Goal: Information Seeking & Learning: Understand process/instructions

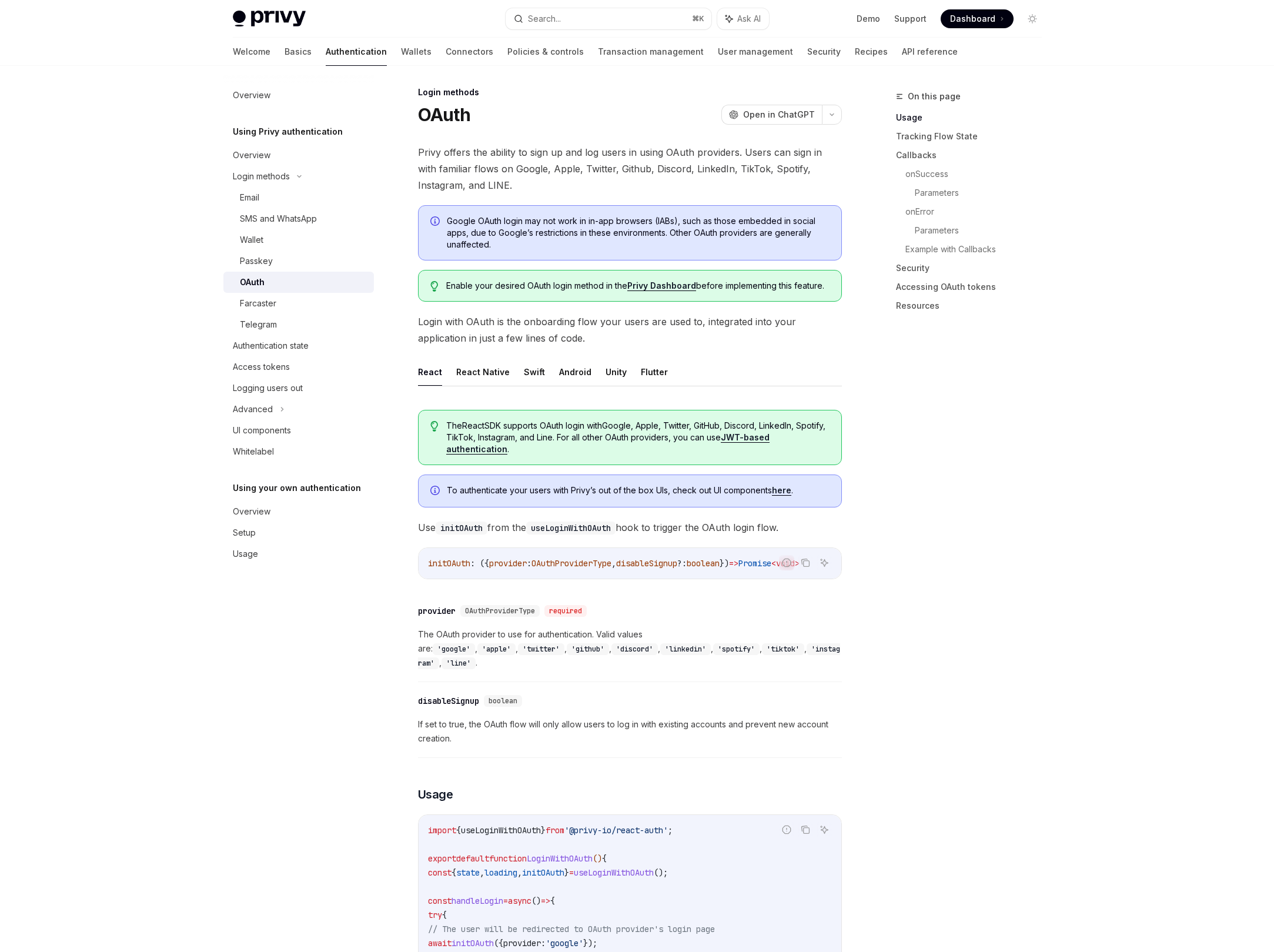
scroll to position [10, 0]
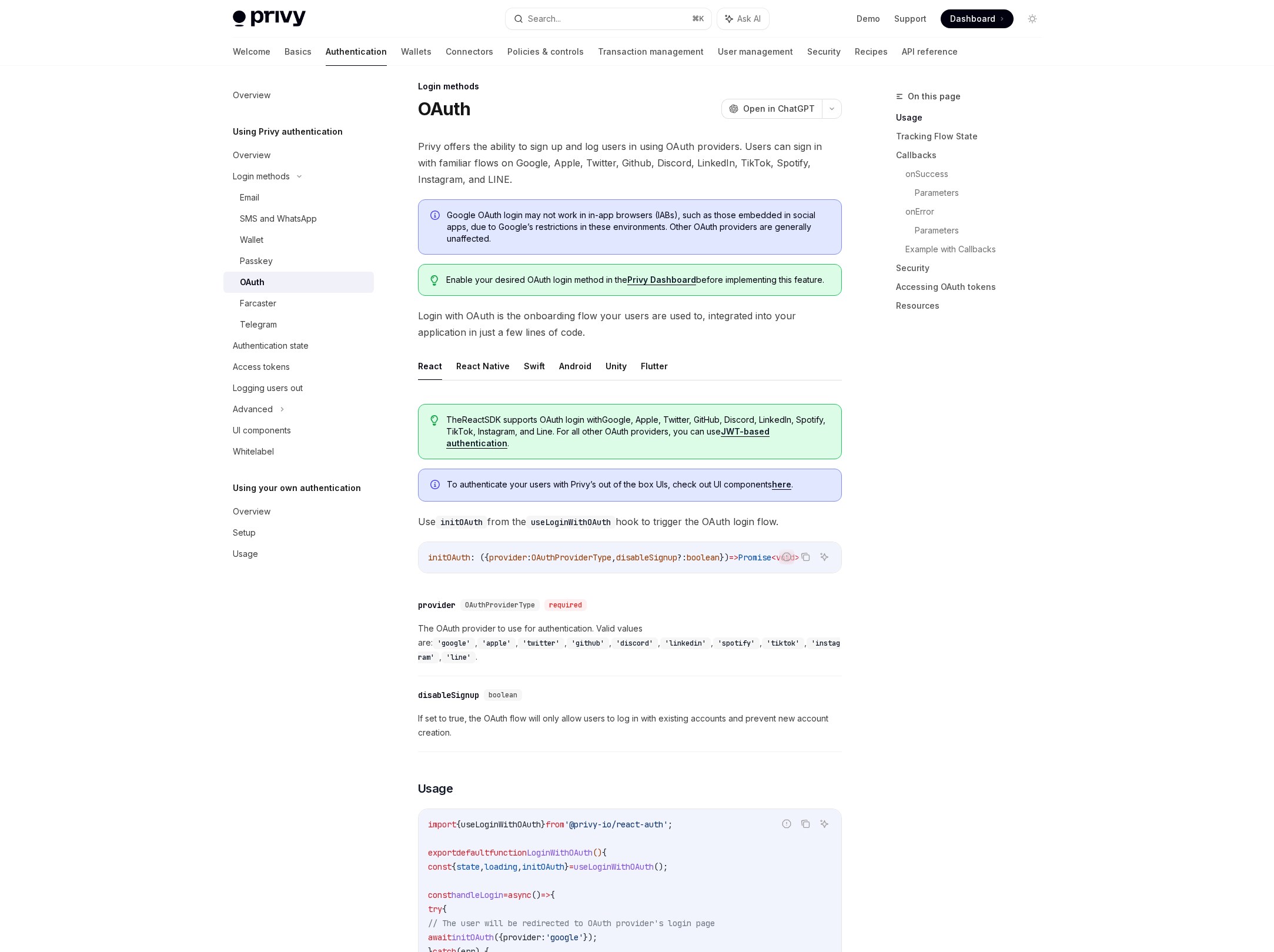
click at [738, 356] on ul "React React Native Swift Android Unity Flutter" at bounding box center [630, 366] width 424 height 28
click at [902, 49] on link "API reference" at bounding box center [930, 51] width 56 height 28
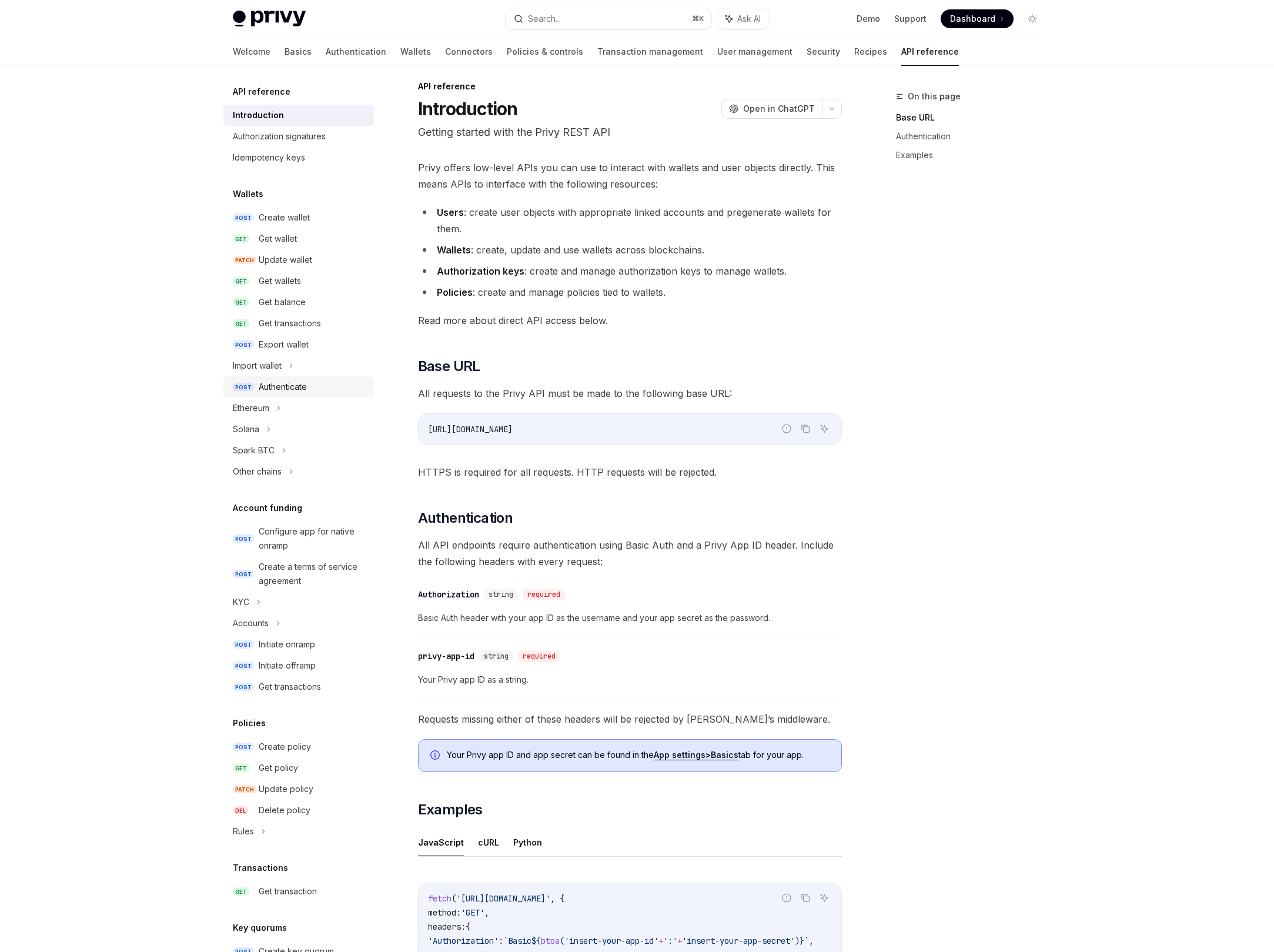
click at [305, 389] on div "Authenticate" at bounding box center [283, 386] width 48 height 14
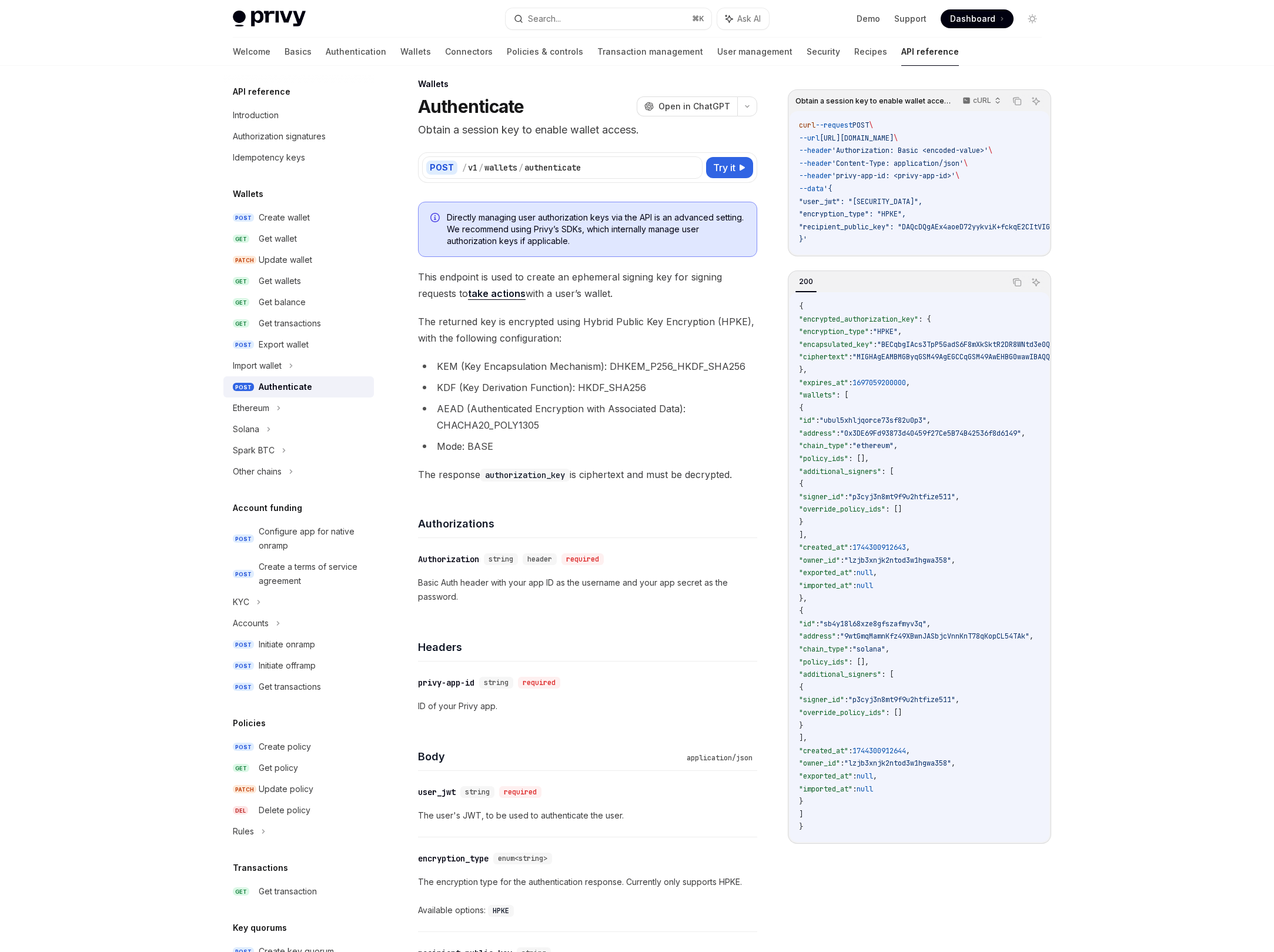
scroll to position [12, 0]
click at [270, 412] on div "Ethereum" at bounding box center [298, 408] width 150 height 21
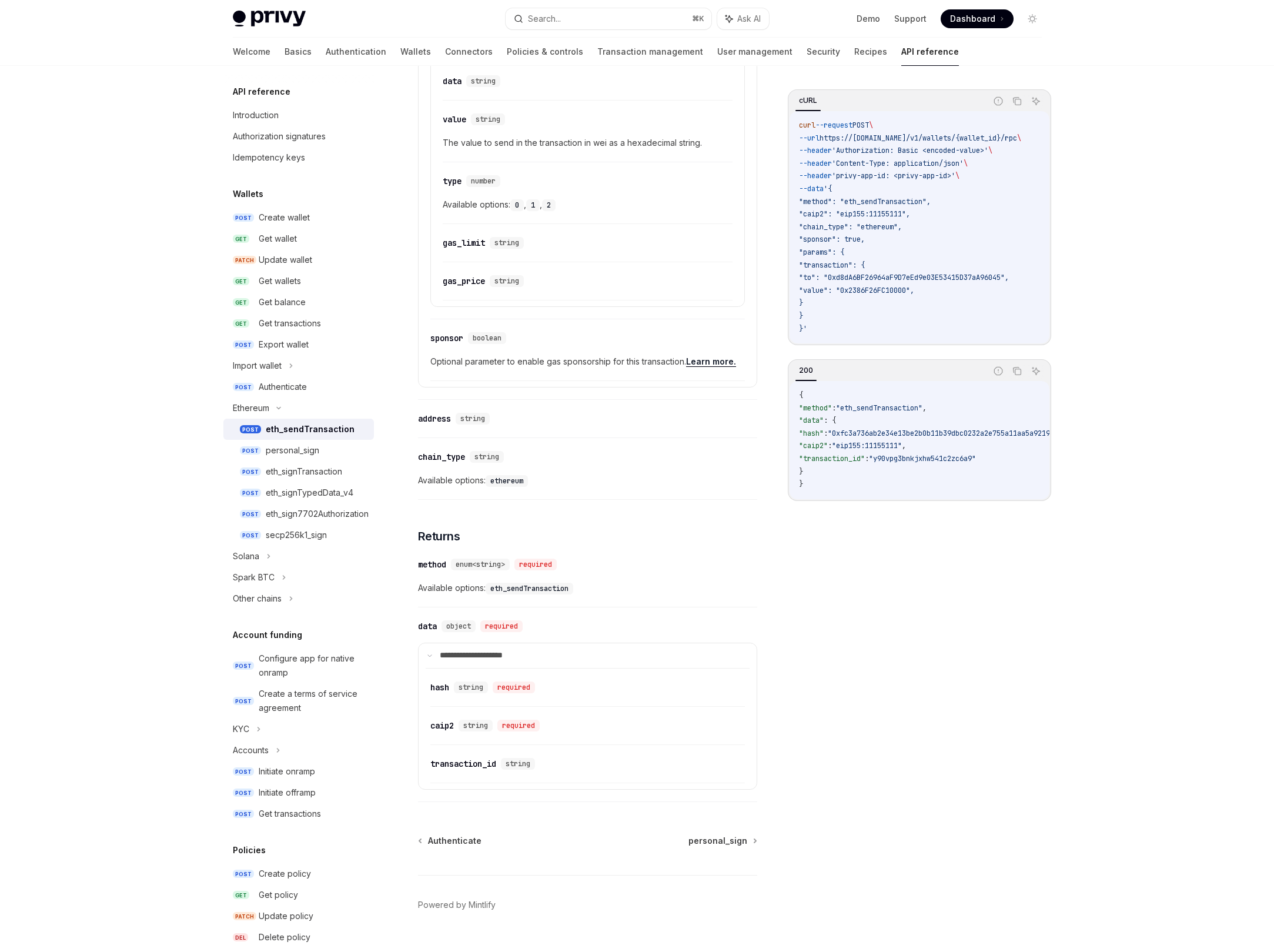
scroll to position [954, 0]
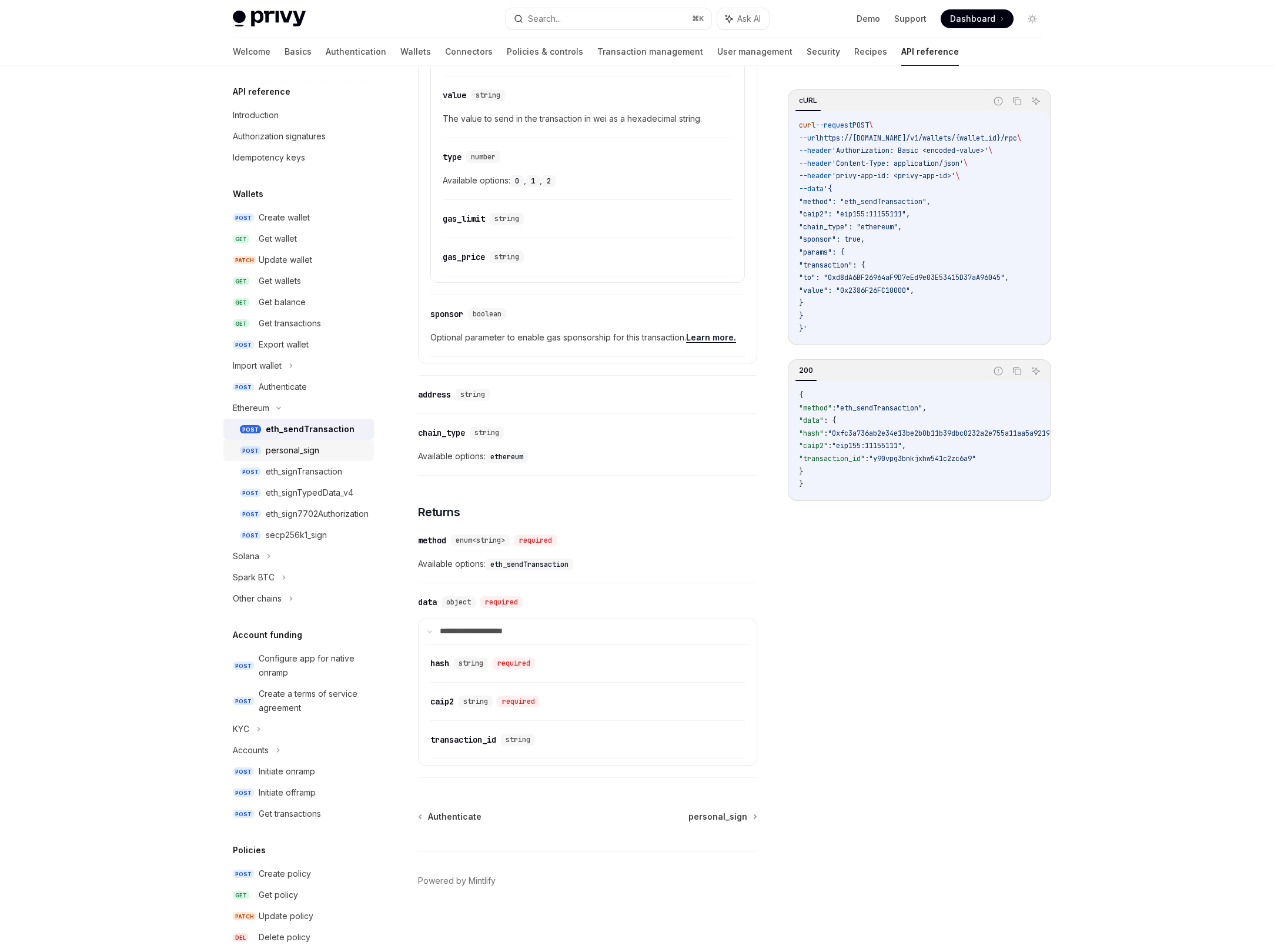
click at [304, 452] on div "personal_sign" at bounding box center [293, 450] width 53 height 14
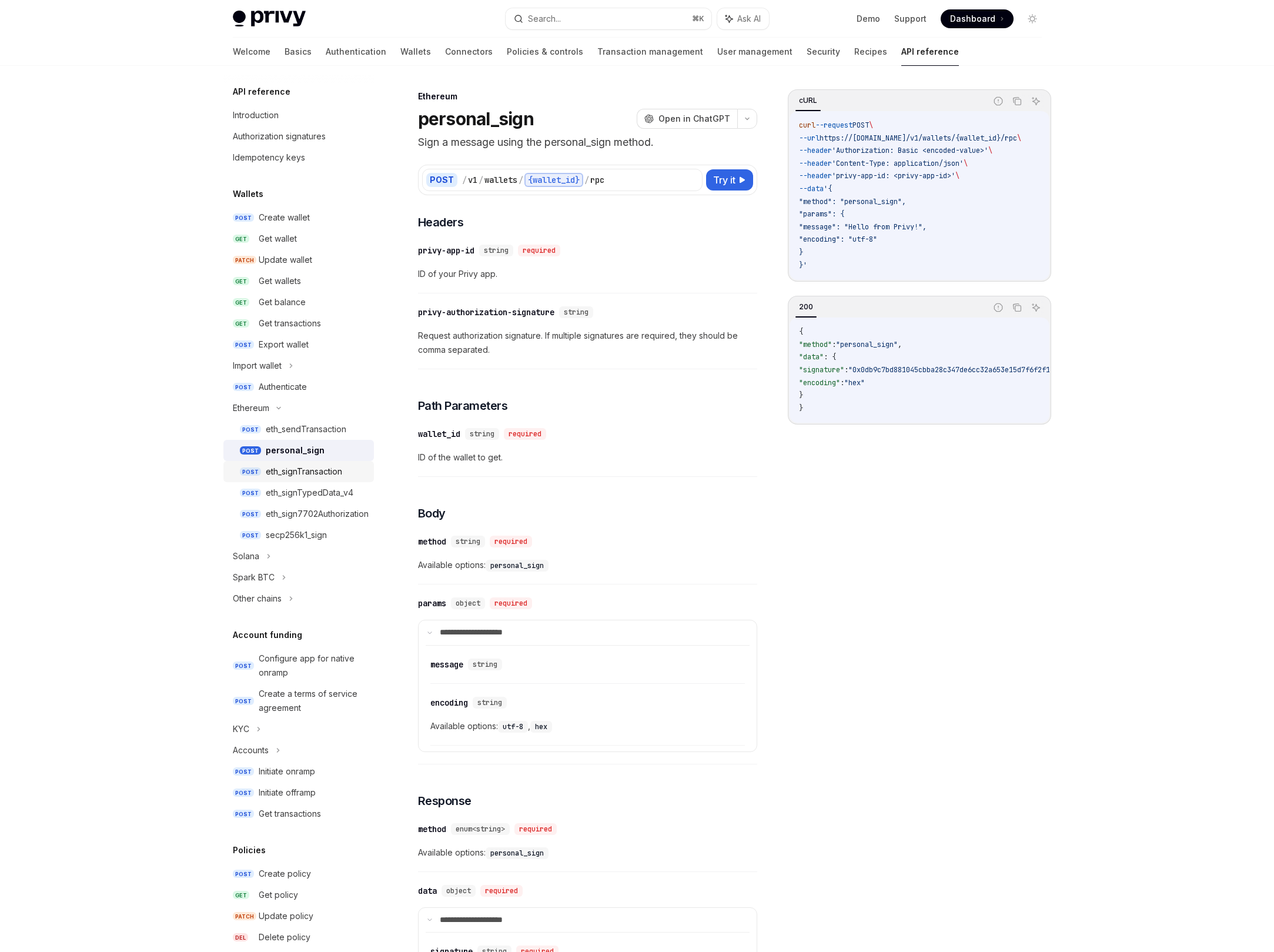
click at [314, 475] on div "eth_signTransaction" at bounding box center [304, 471] width 76 height 14
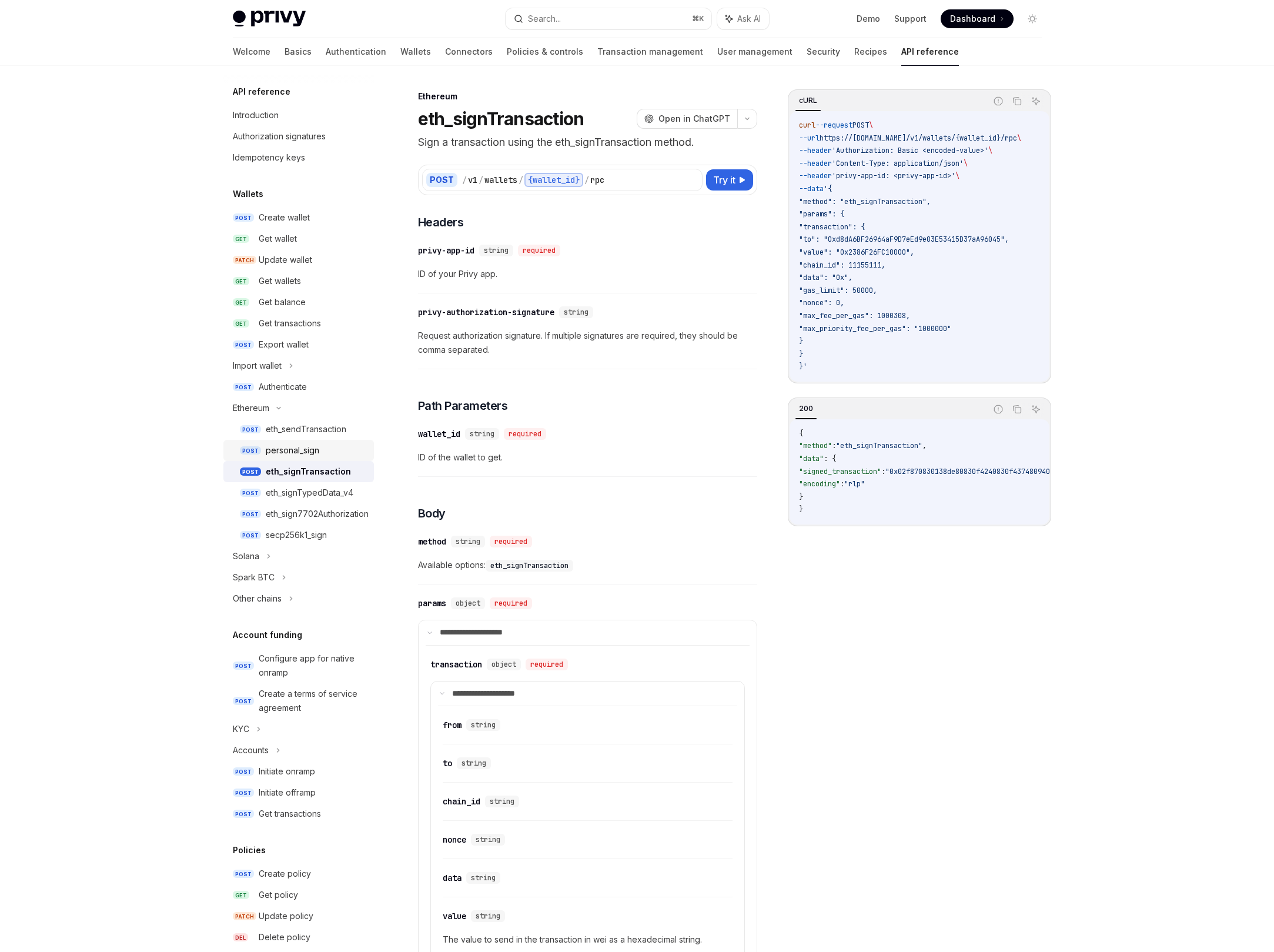
click at [294, 455] on div "personal_sign" at bounding box center [293, 450] width 53 height 14
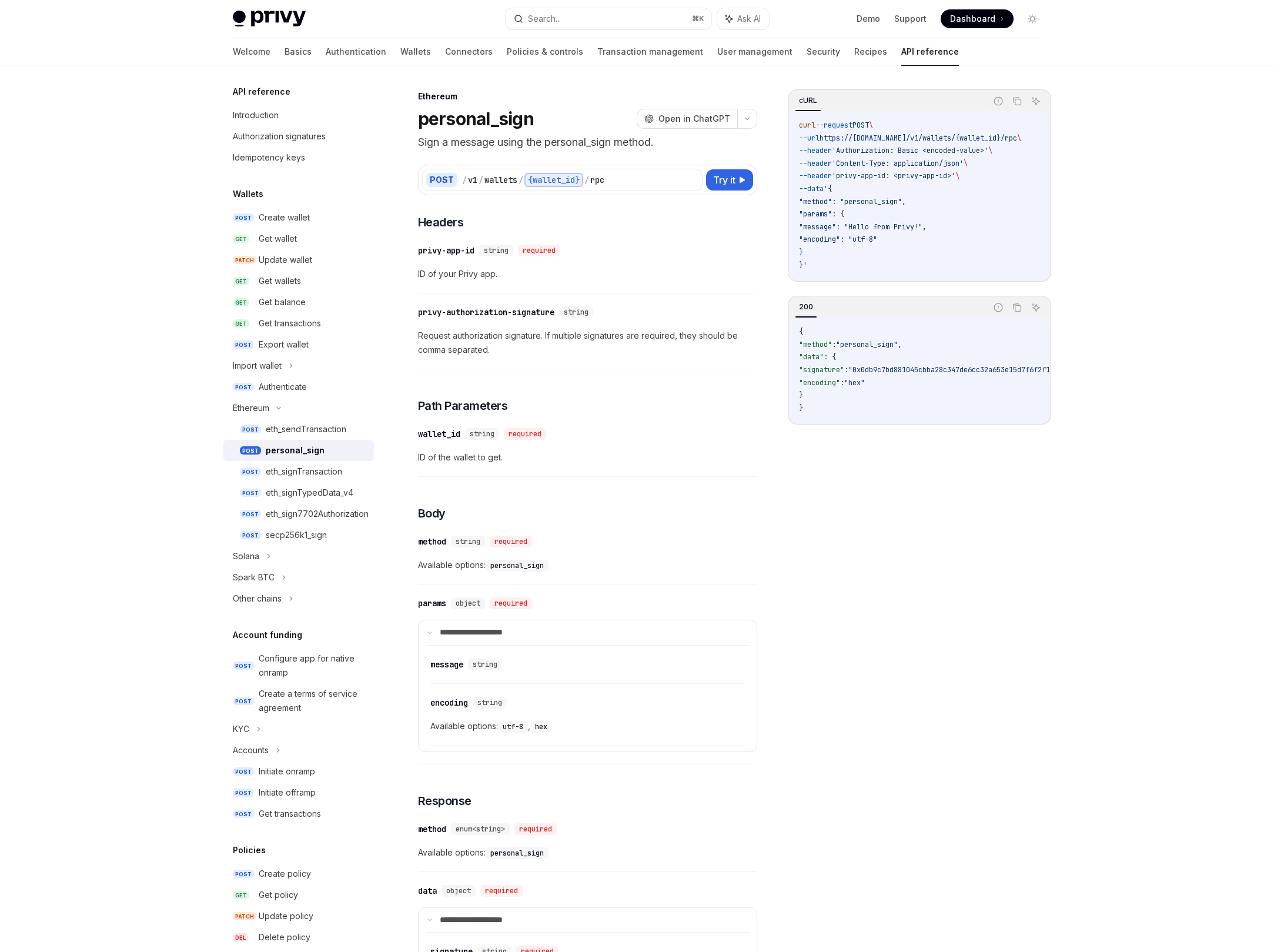
scroll to position [3, 0]
click at [281, 378] on div "Authenticate" at bounding box center [283, 384] width 48 height 14
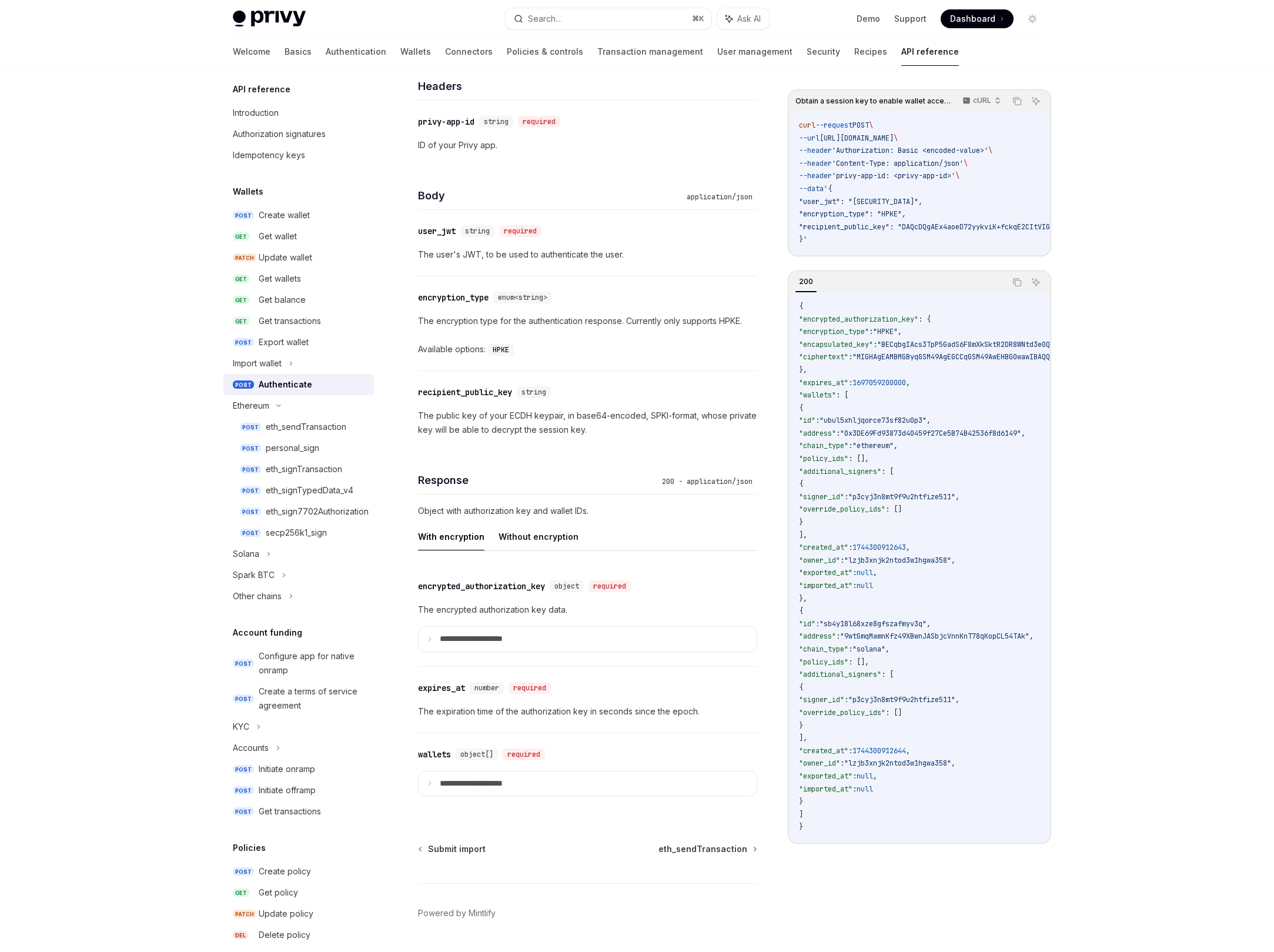
scroll to position [606, 0]
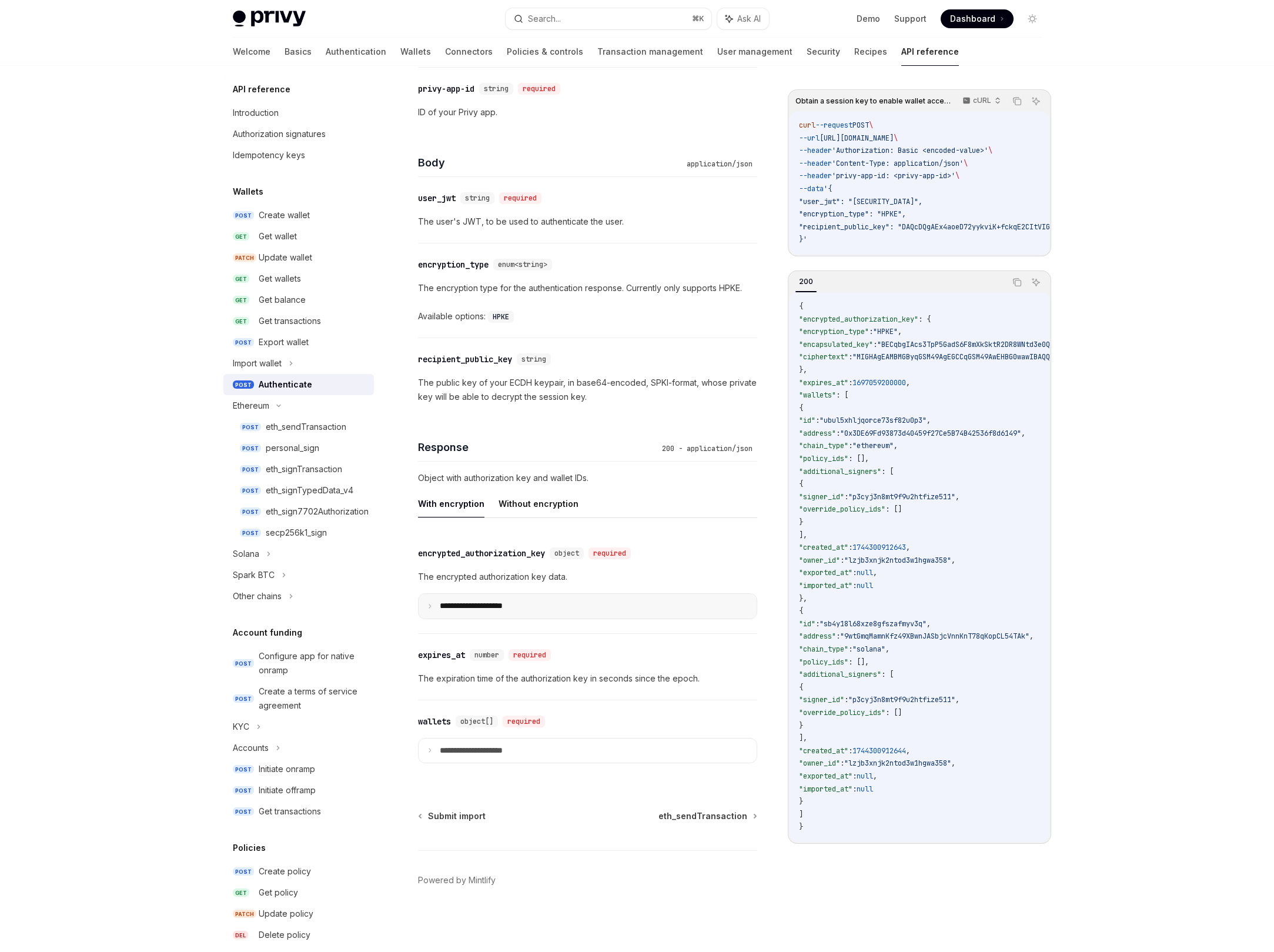
click at [456, 599] on summary "**********" at bounding box center [588, 606] width 338 height 25
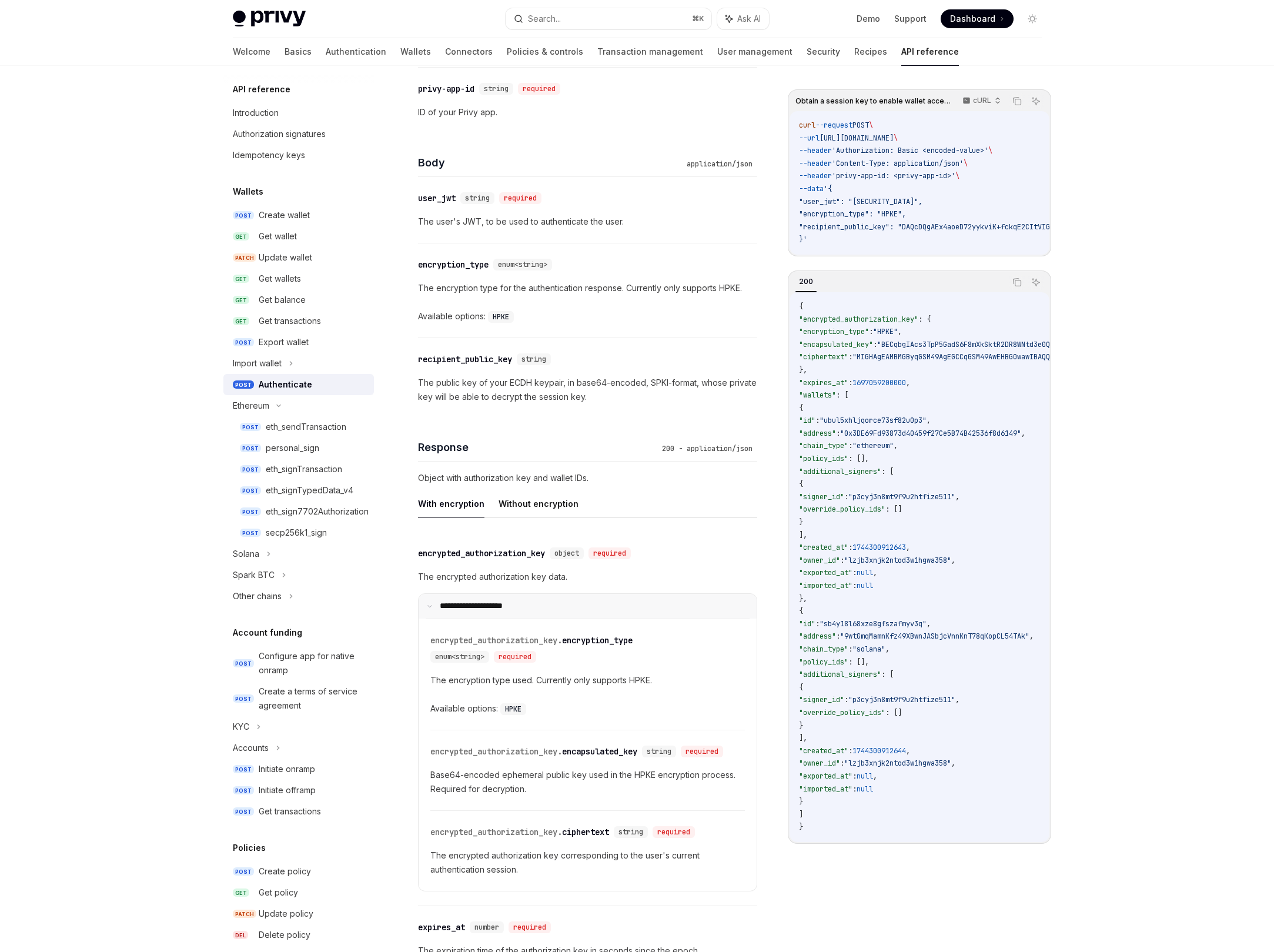
click at [457, 602] on p "**********" at bounding box center [479, 606] width 78 height 11
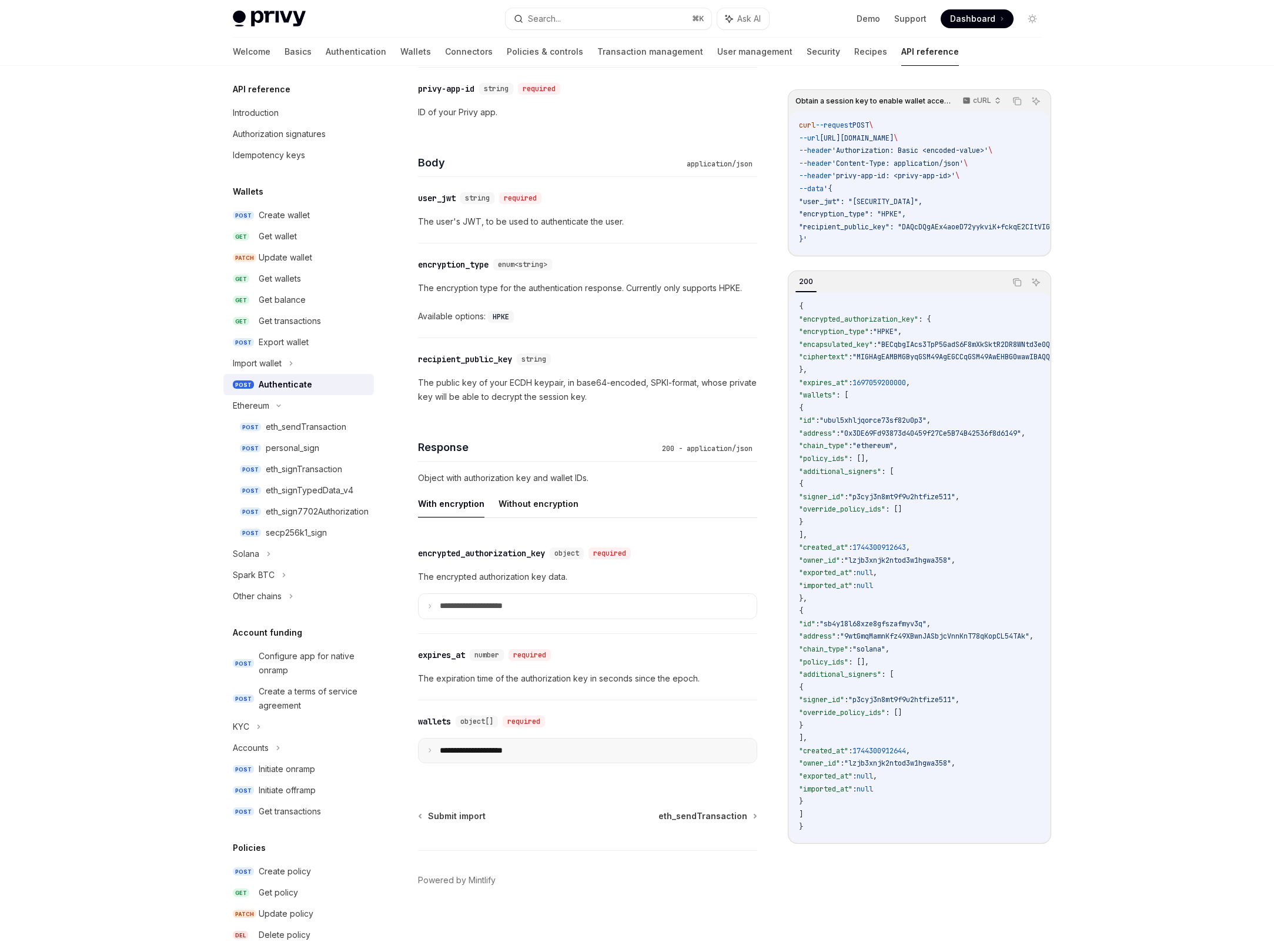
click at [456, 746] on p "**********" at bounding box center [481, 751] width 82 height 11
click at [459, 751] on p "**********" at bounding box center [479, 751] width 78 height 11
click at [451, 594] on summary "**********" at bounding box center [588, 606] width 338 height 25
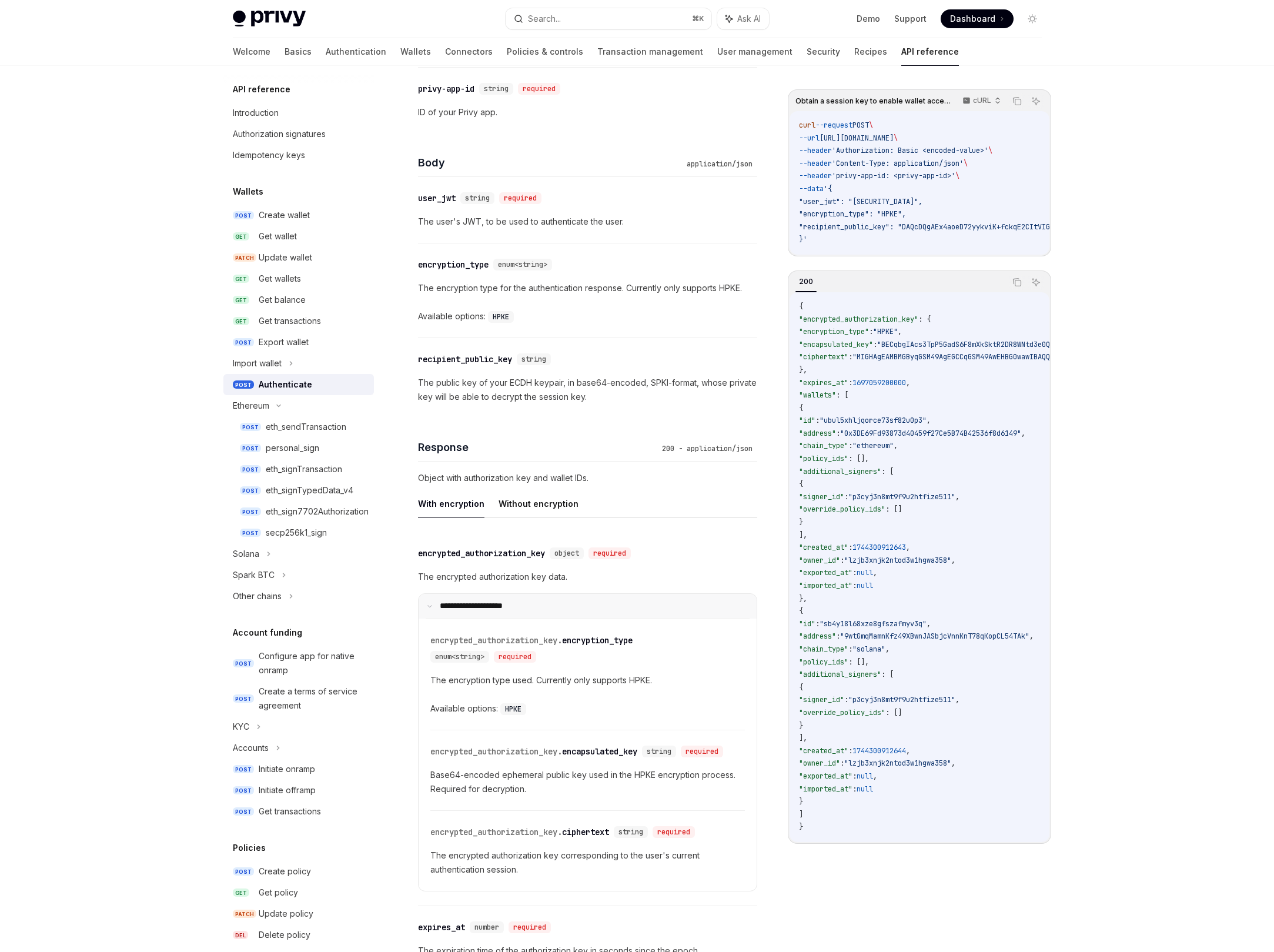
click at [481, 610] on p "**********" at bounding box center [479, 606] width 78 height 11
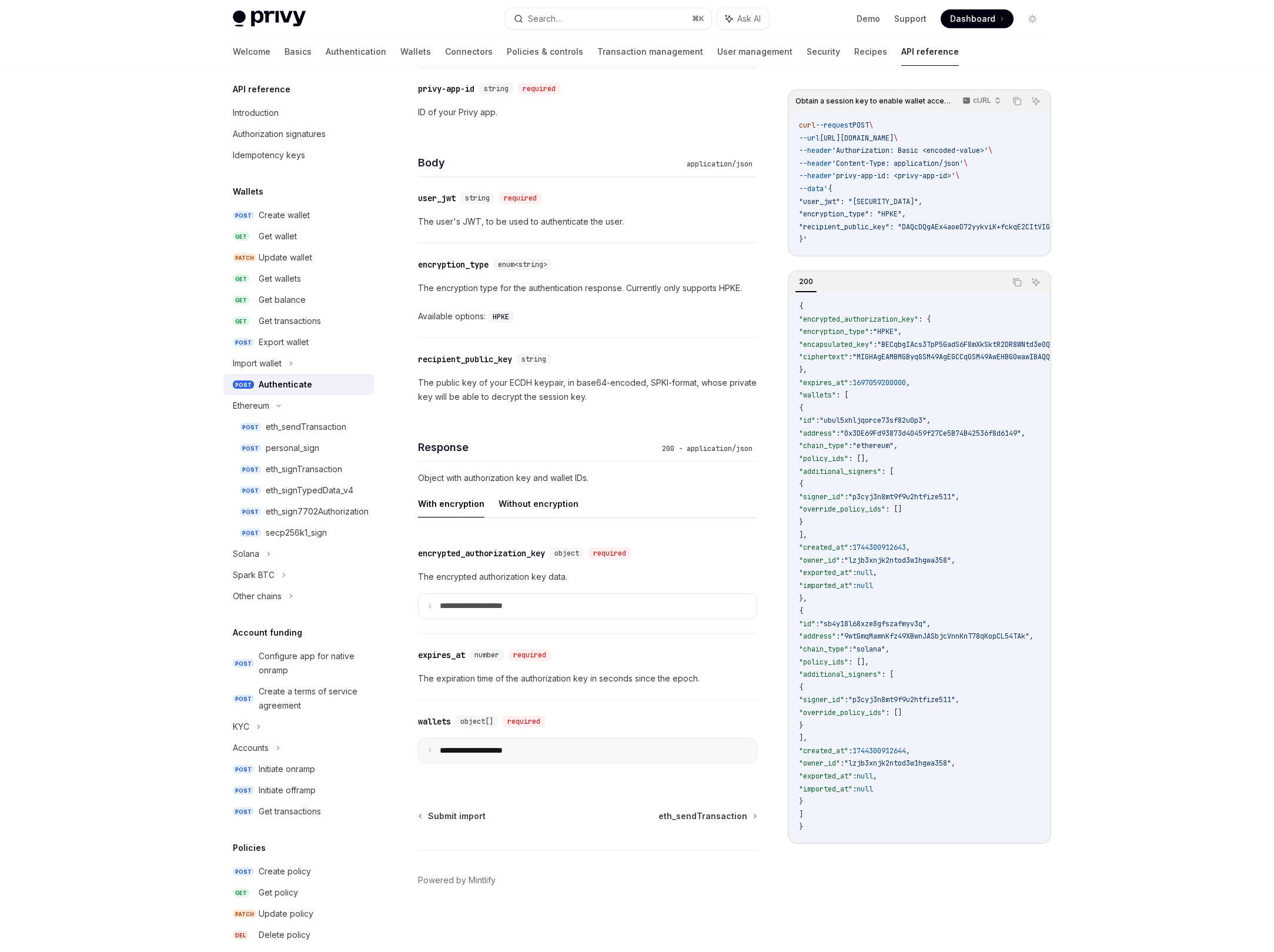
click at [473, 755] on summary "**********" at bounding box center [588, 751] width 338 height 25
click at [479, 605] on p "**********" at bounding box center [481, 606] width 82 height 11
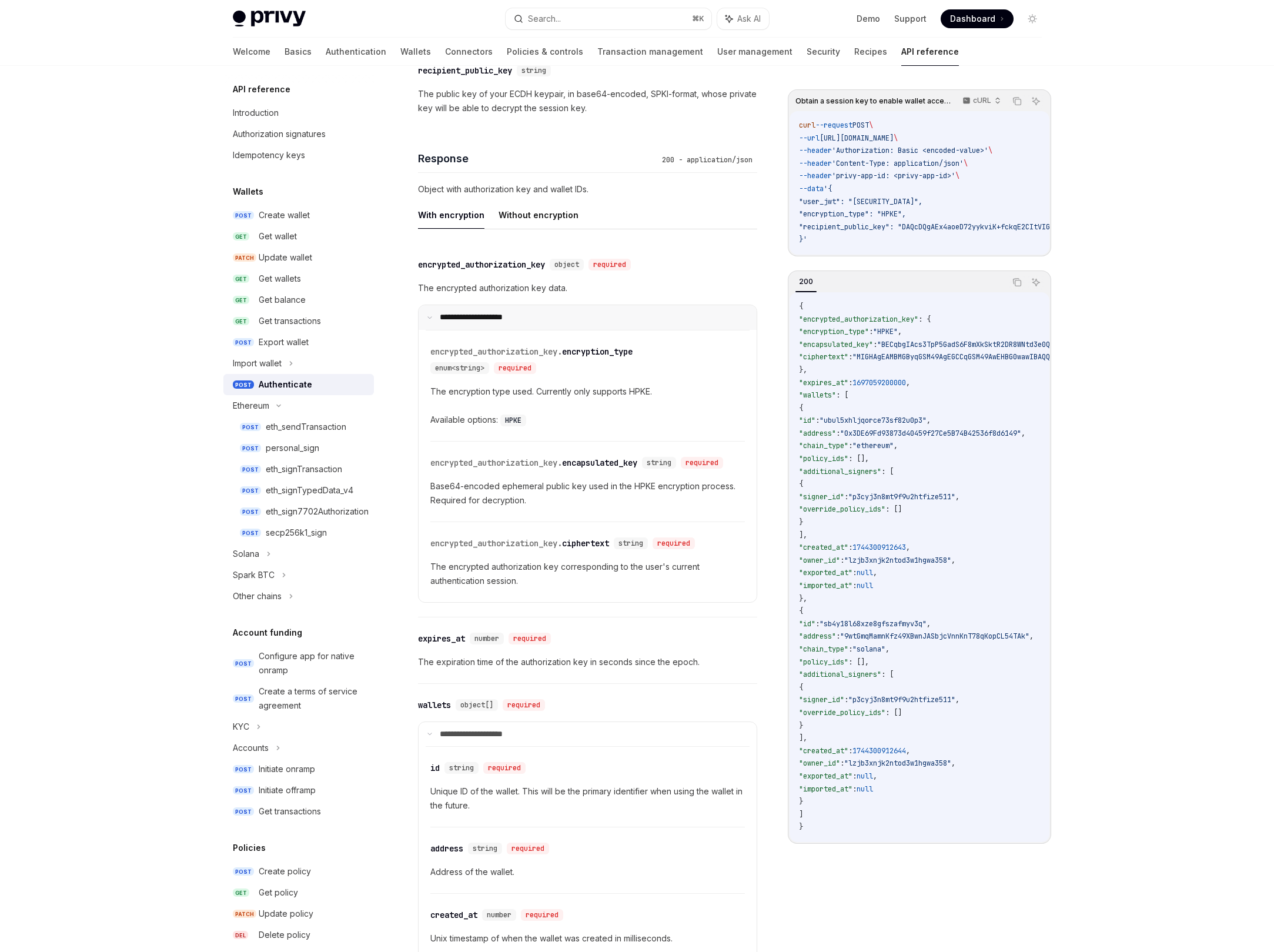
scroll to position [1405, 0]
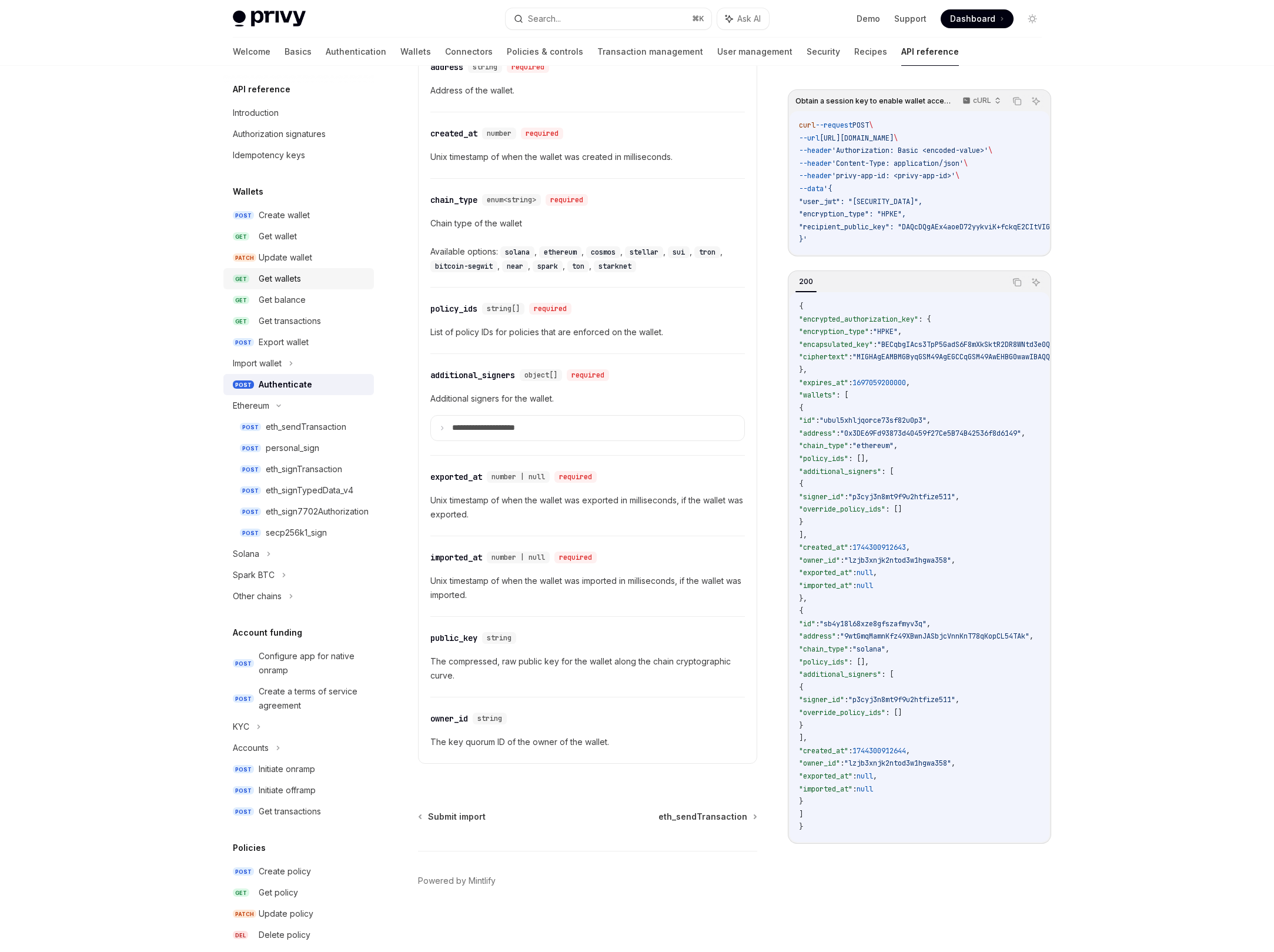
click at [299, 277] on div "Get wallets" at bounding box center [279, 278] width 42 height 14
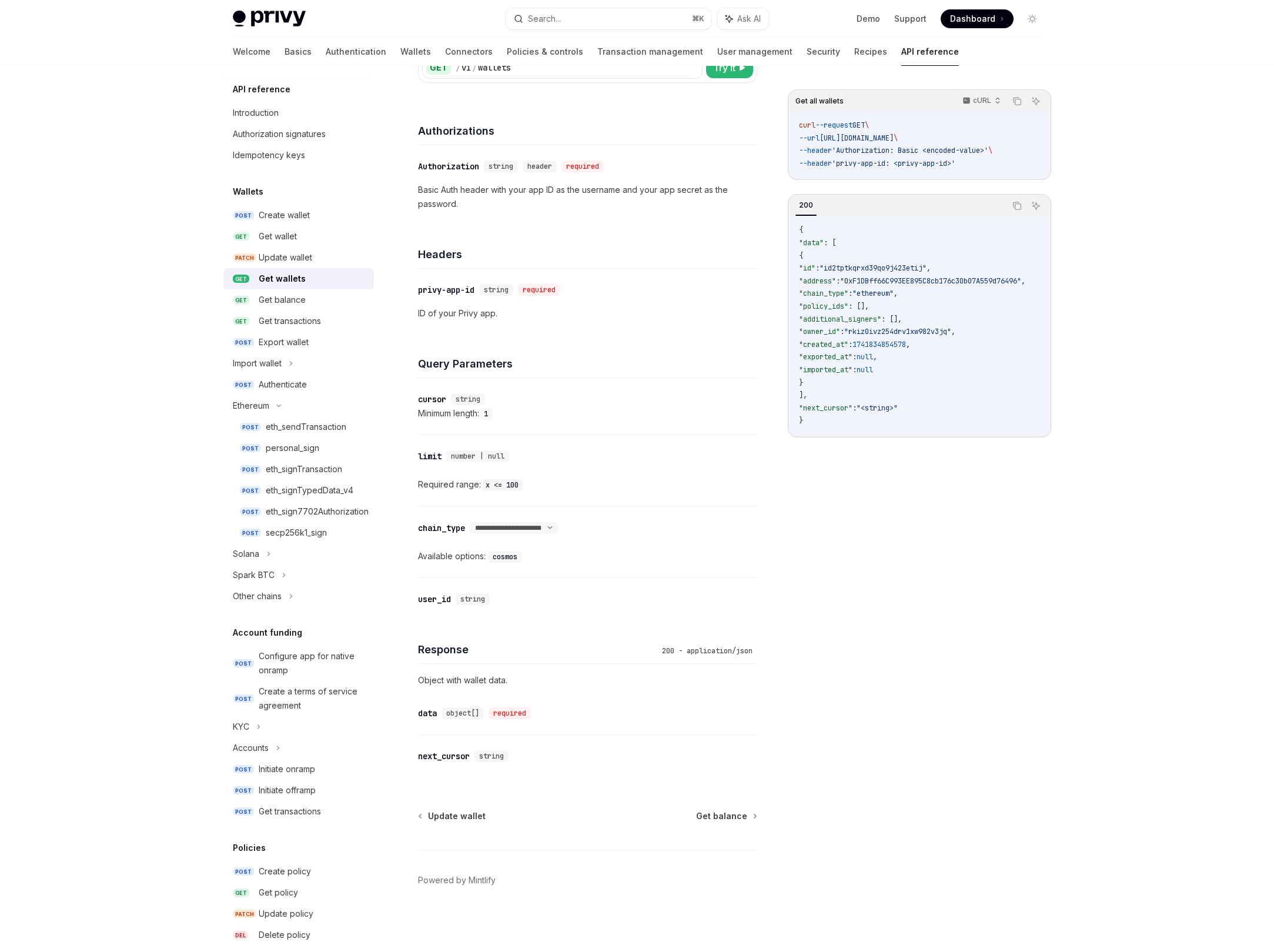
scroll to position [112, 0]
click at [291, 335] on div "Export wallet" at bounding box center [283, 342] width 50 height 14
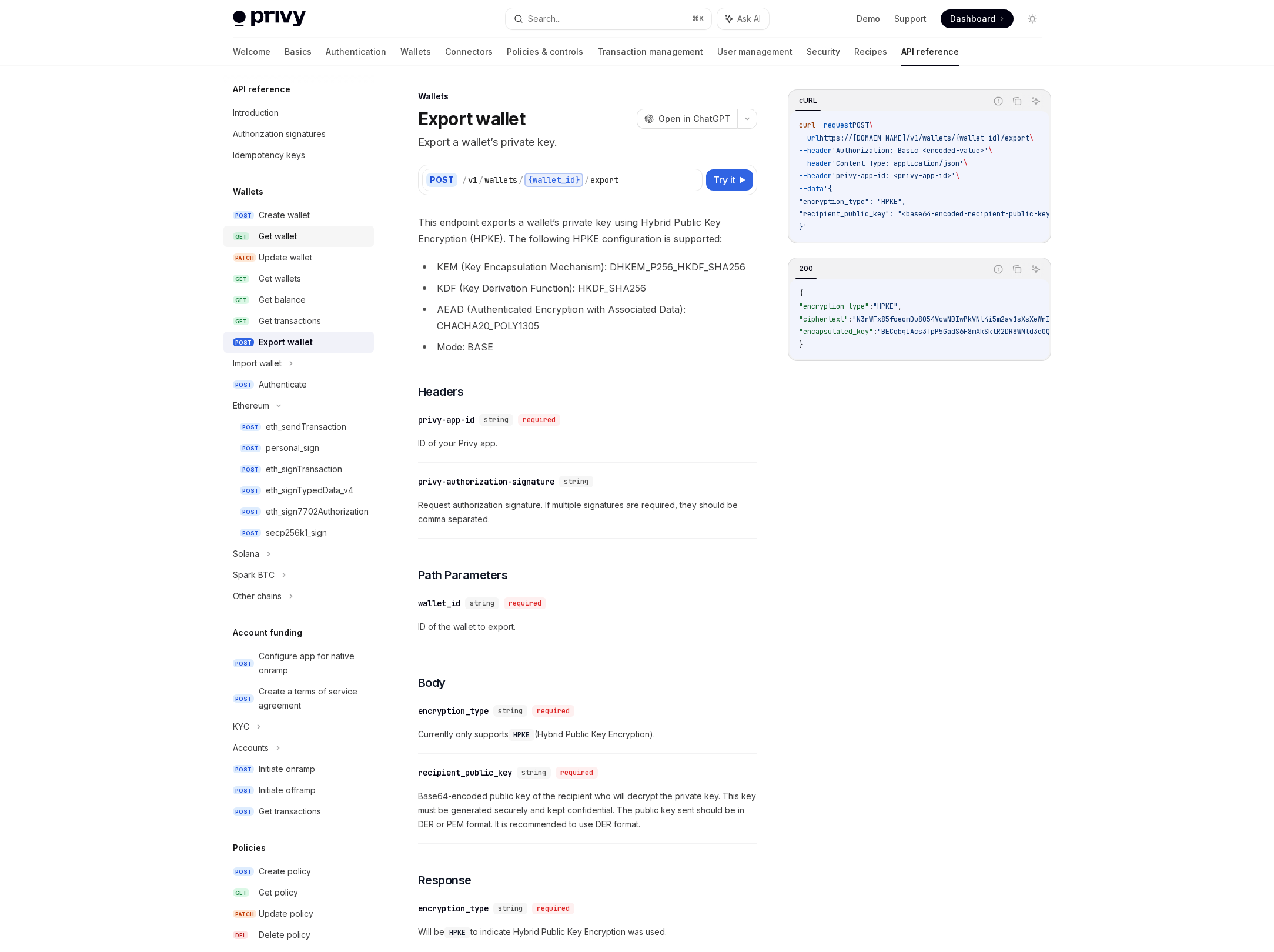
click at [265, 237] on div "Get wallet" at bounding box center [277, 236] width 38 height 14
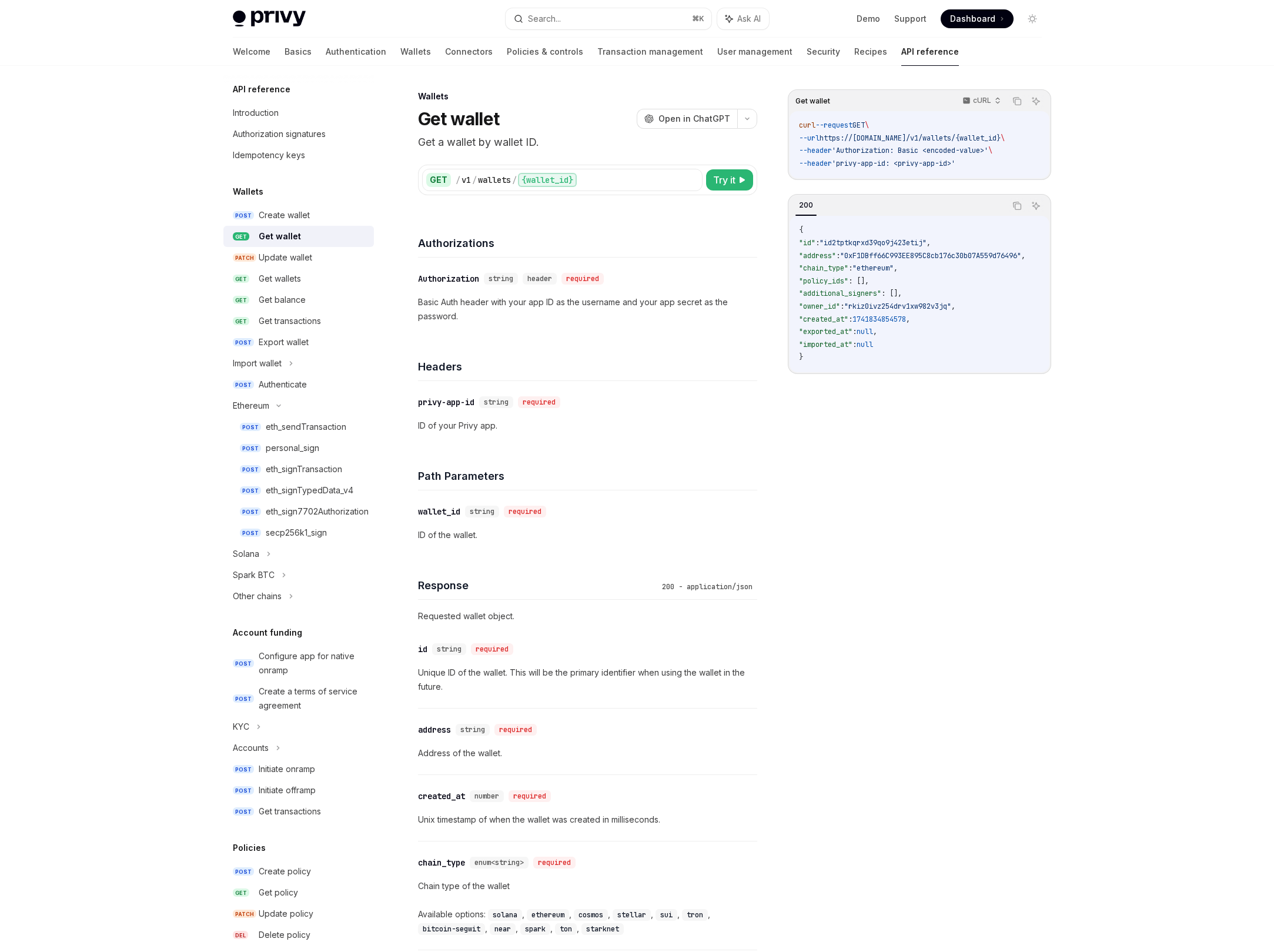
click at [299, 196] on div "Wallets" at bounding box center [298, 191] width 150 height 14
click at [287, 215] on div "Create wallet" at bounding box center [284, 215] width 51 height 14
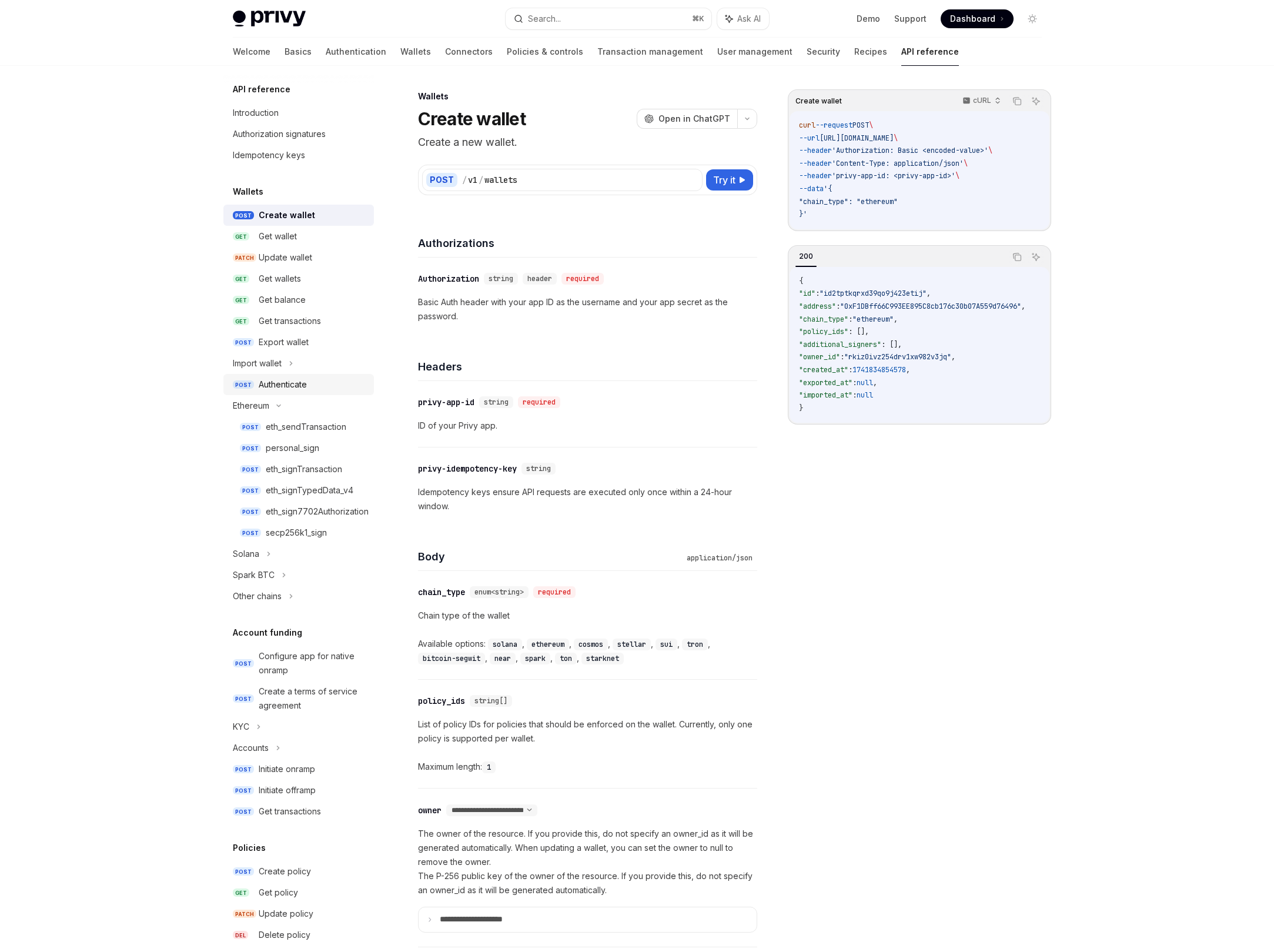
click at [318, 380] on div "Authenticate" at bounding box center [313, 384] width 108 height 14
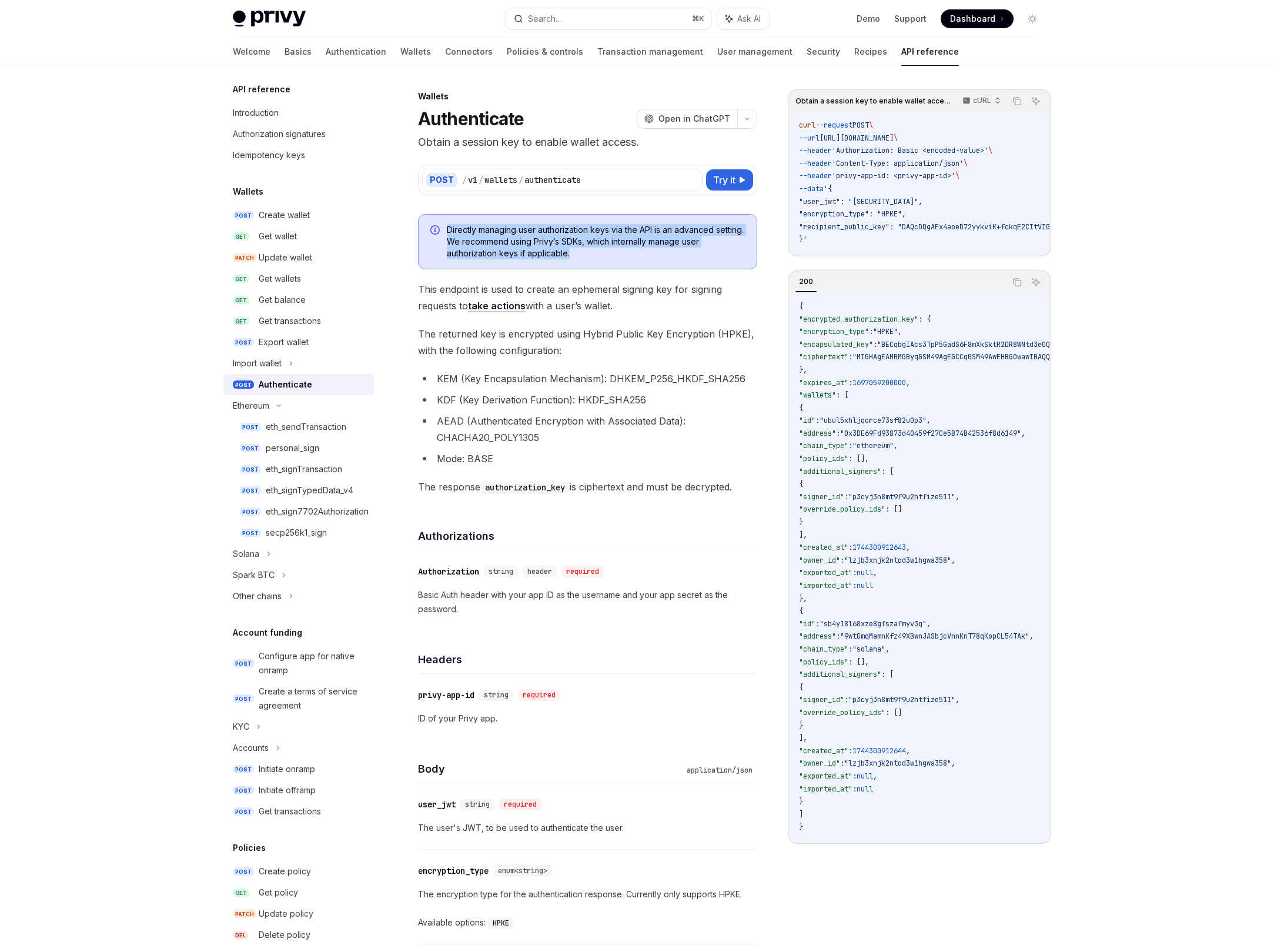
drag, startPoint x: 580, startPoint y: 259, endPoint x: 454, endPoint y: 222, distance: 131.3
click at [454, 222] on div "Directly managing user authorization keys via the API is an advanced setting. W…" at bounding box center [587, 241] width 339 height 55
copy span "Directly managing user authorization keys via the API is an advanced setting. W…"
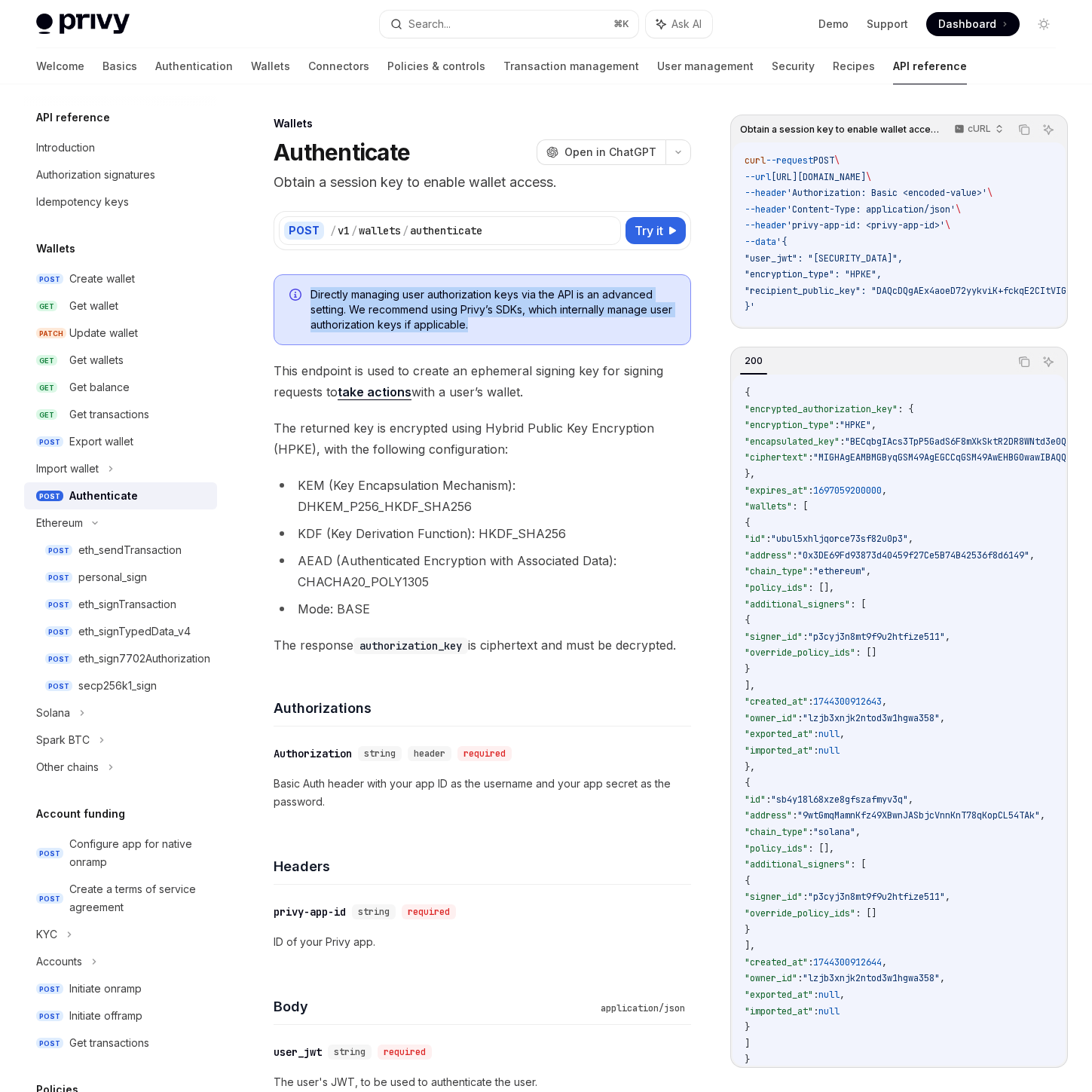
click at [97, 502] on div "Authenticate" at bounding box center [104, 495] width 69 height 18
click at [146, 551] on div "eth_sendTransaction" at bounding box center [129, 549] width 103 height 18
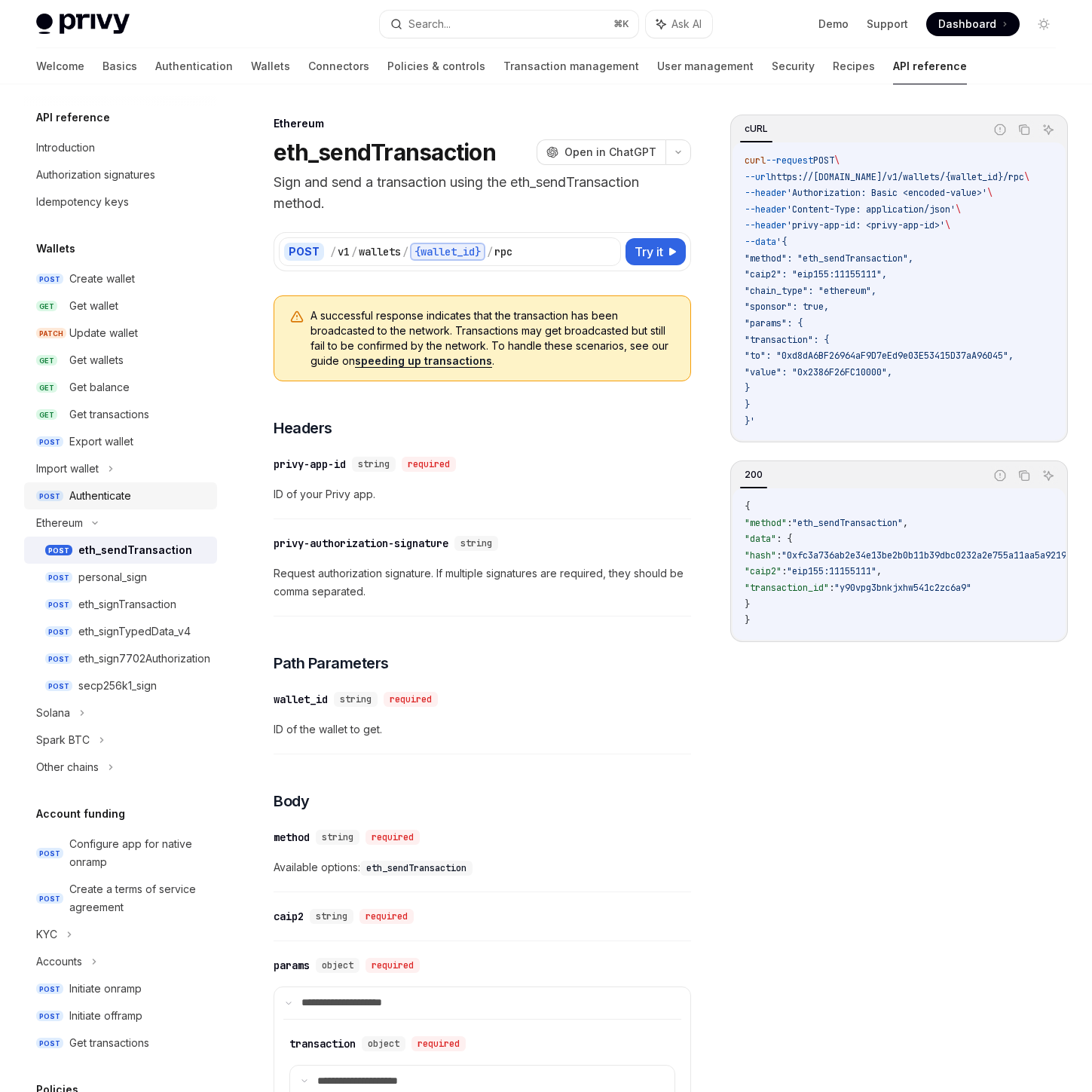
click at [112, 501] on div "Authenticate" at bounding box center [100, 495] width 62 height 18
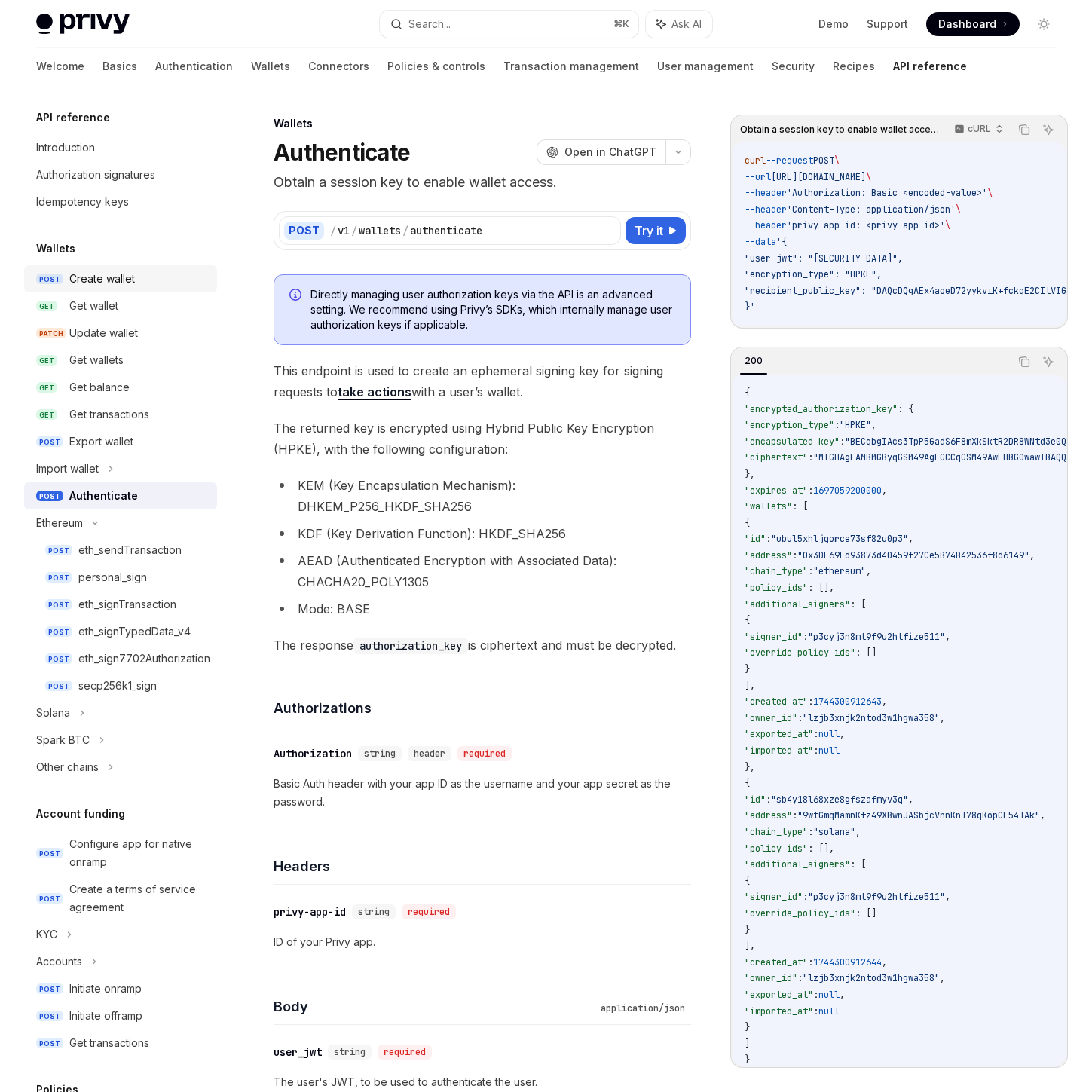
click at [112, 282] on div "Create wallet" at bounding box center [102, 279] width 66 height 18
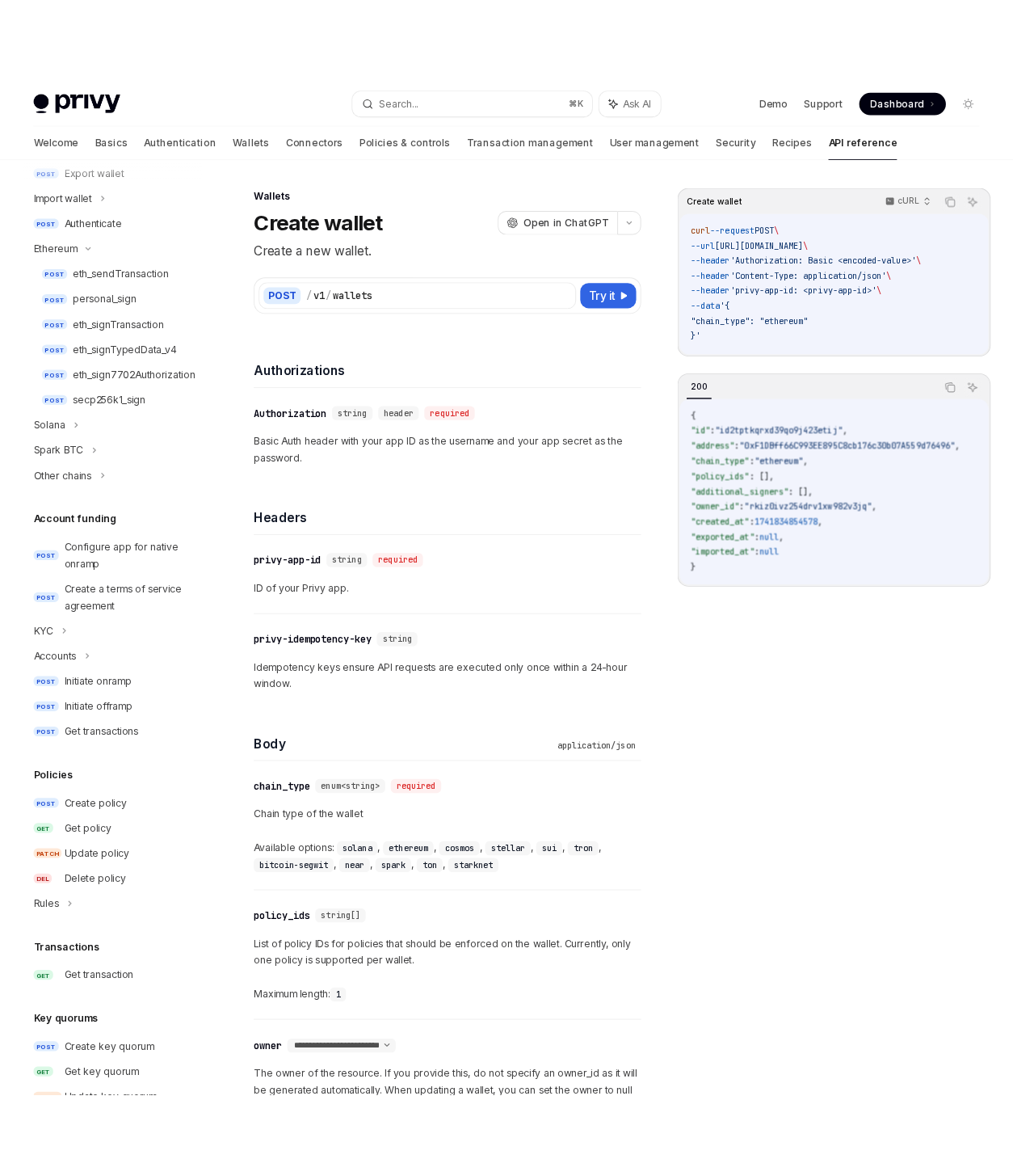
scroll to position [384, 0]
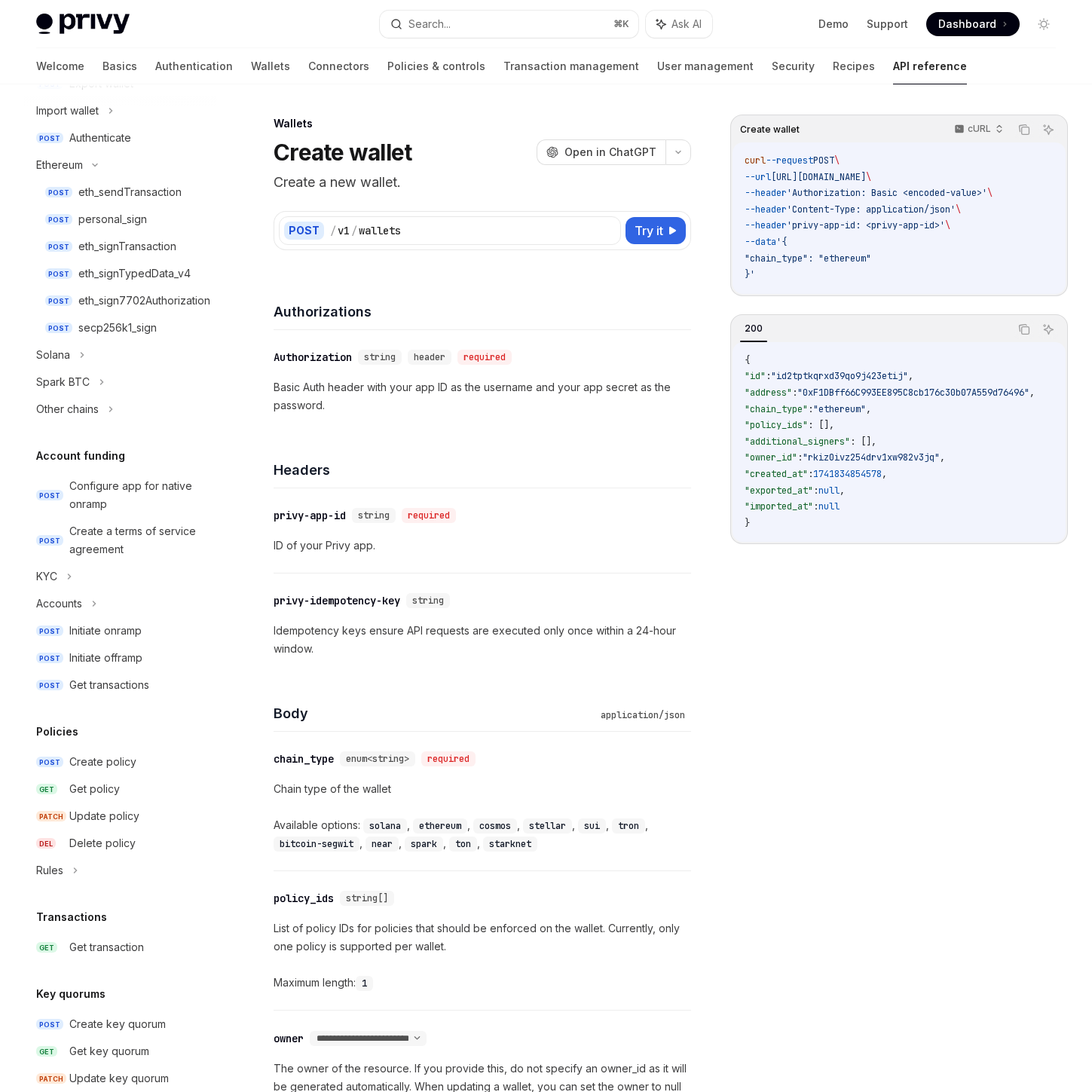
type textarea "*"
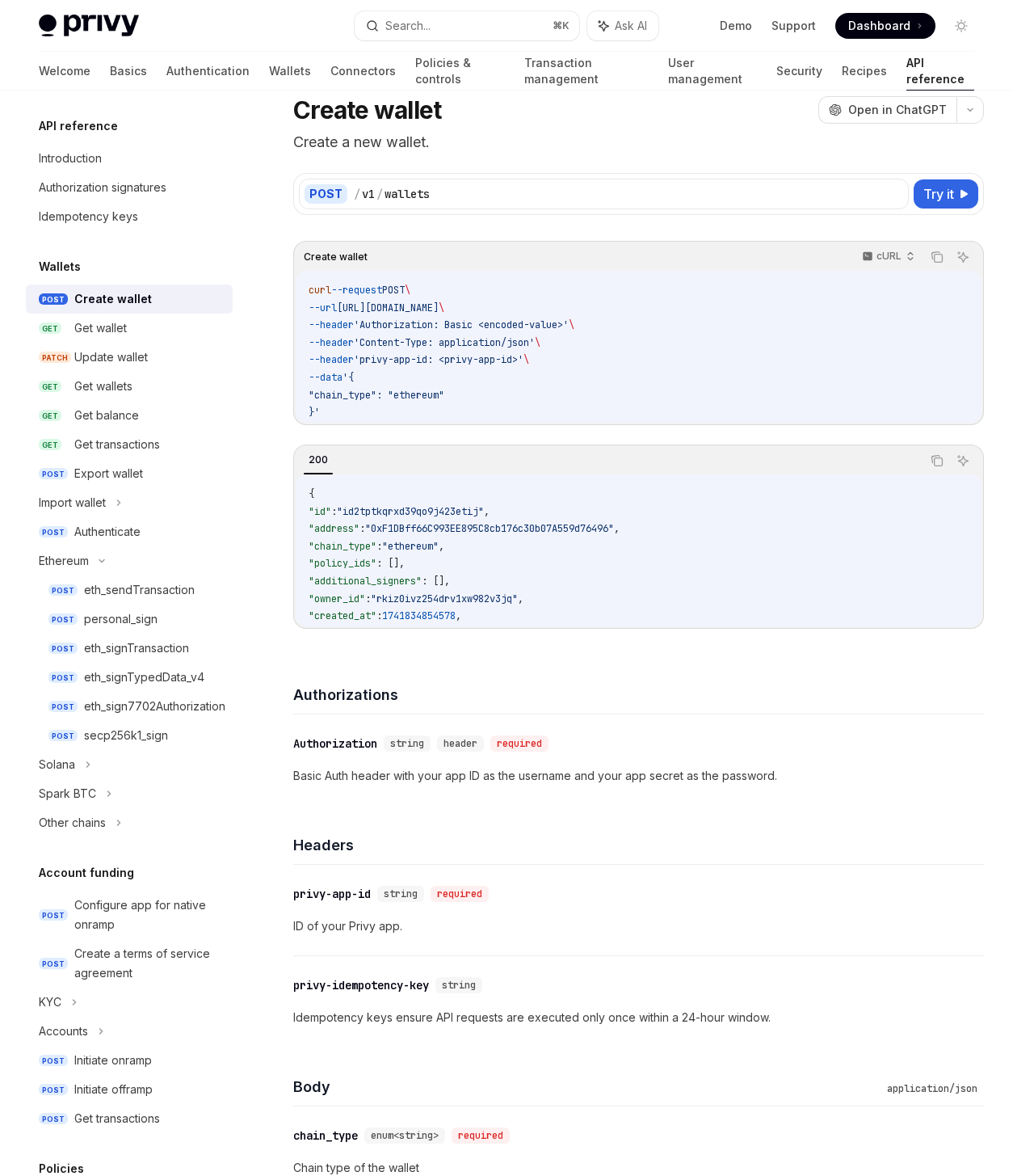
scroll to position [46, 0]
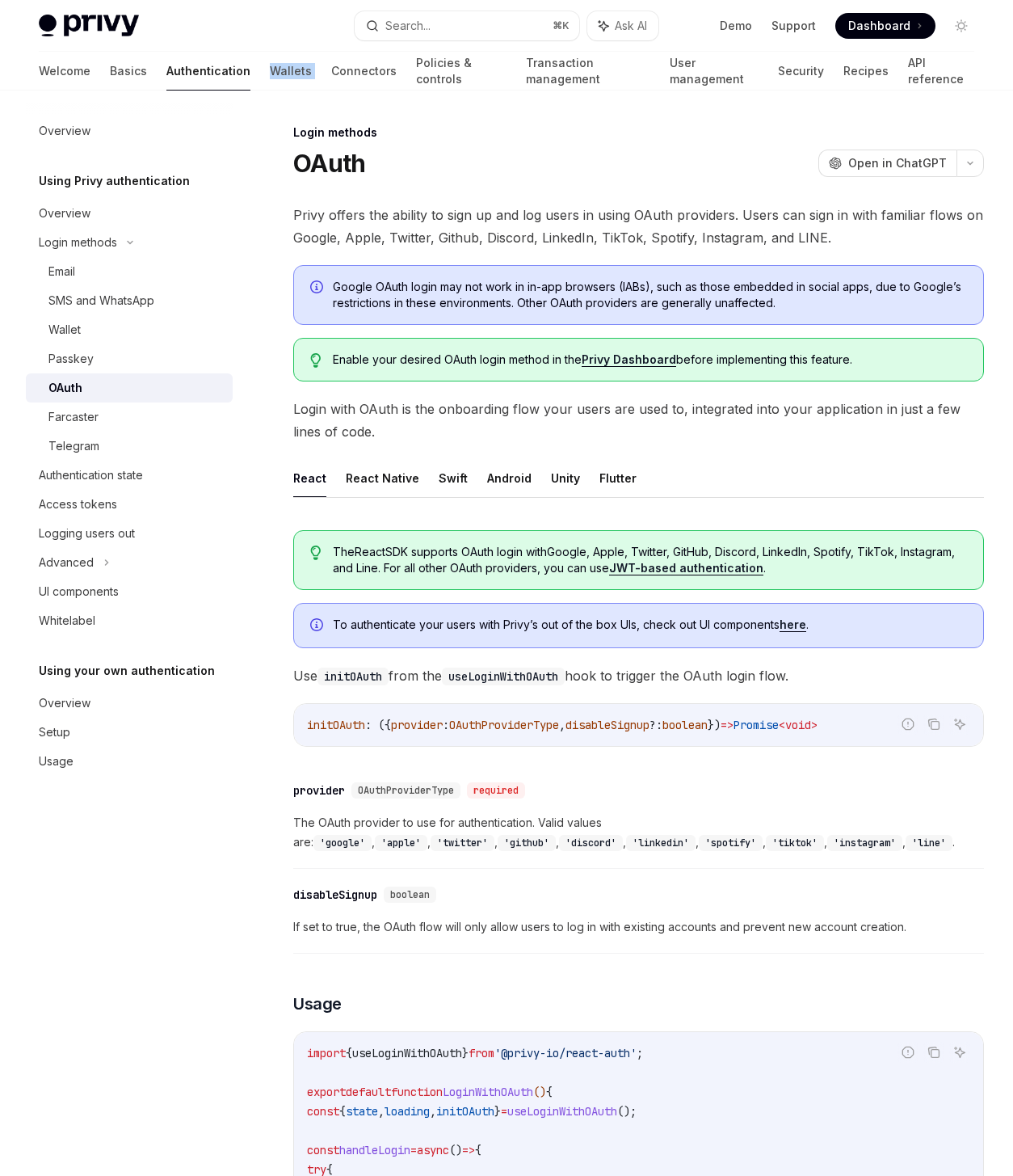
click at [698, 563] on link "JWT-based authentication" at bounding box center [686, 568] width 154 height 15
click at [298, 584] on div "The React SDK supports OAuth login with Google, Apple, Twitter, GitHub, Discord…" at bounding box center [638, 560] width 691 height 60
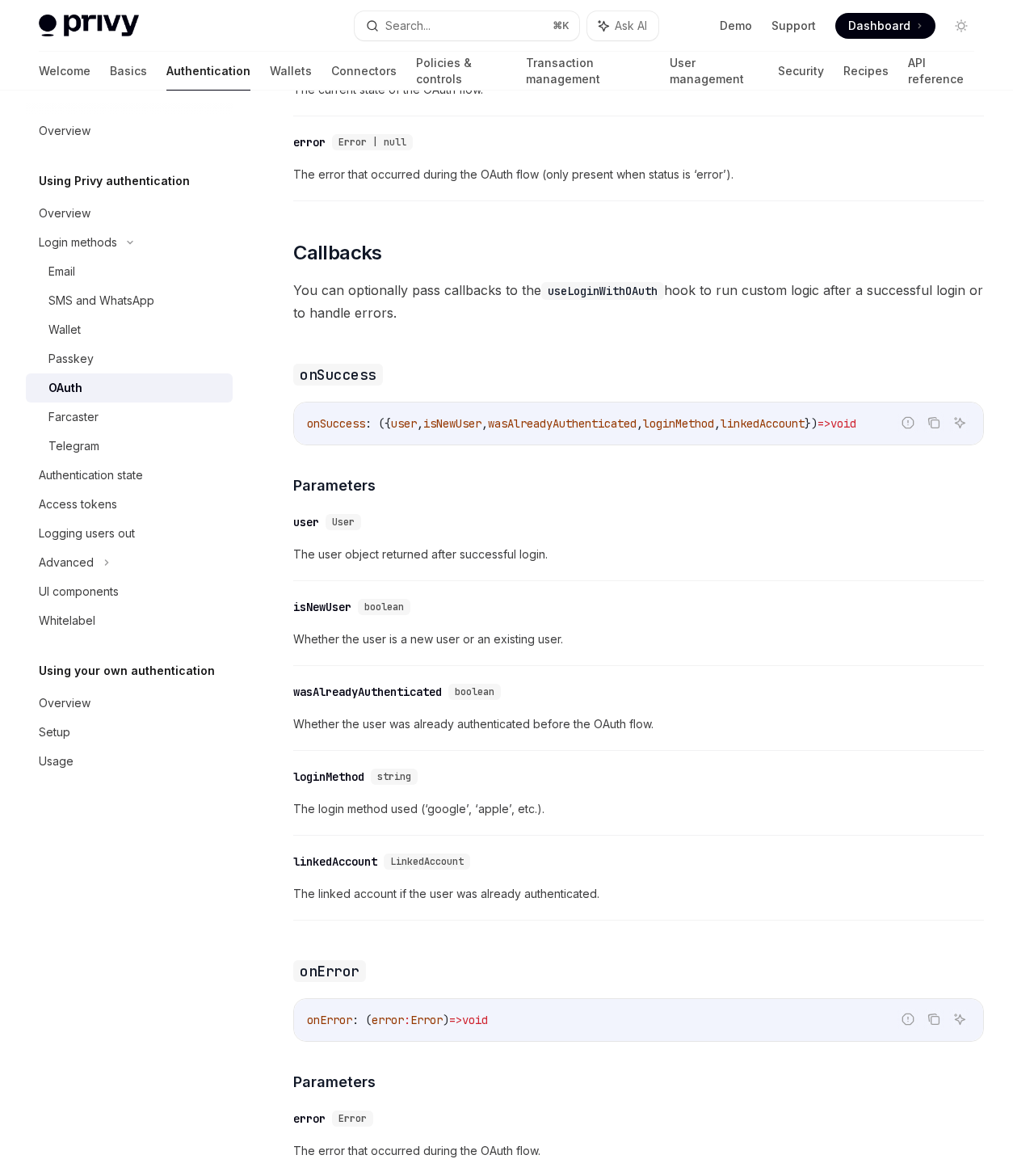
scroll to position [1736, 0]
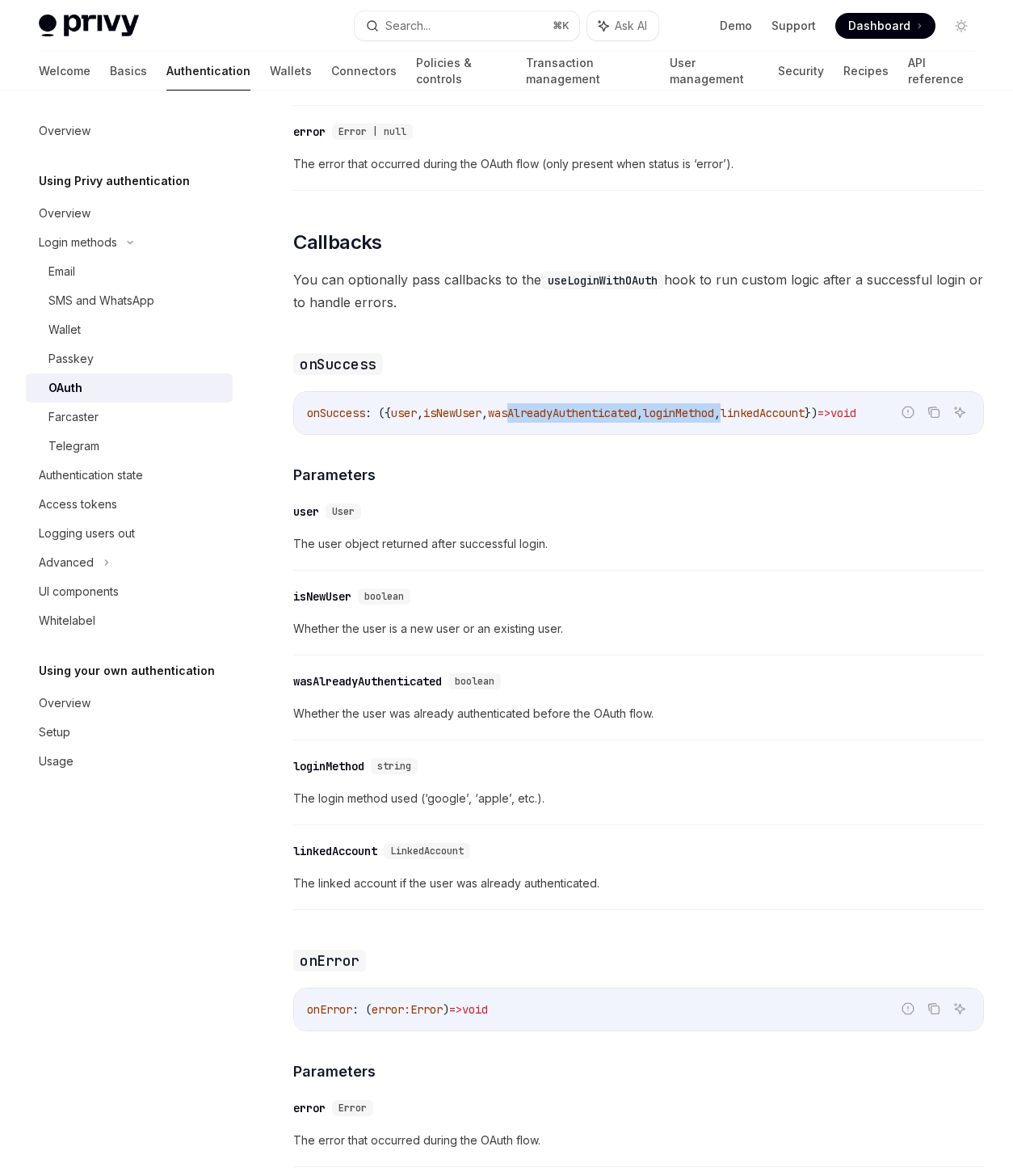
drag, startPoint x: 528, startPoint y: 413, endPoint x: 760, endPoint y: 416, distance: 232.0
click at [760, 416] on span "onSuccess : ({ user , isNewUser , wasAlreadyAuthenticated , loginMethod , linke…" at bounding box center [581, 413] width 549 height 15
click at [848, 632] on span "Whether the user is a new user or an existing user." at bounding box center [638, 628] width 691 height 19
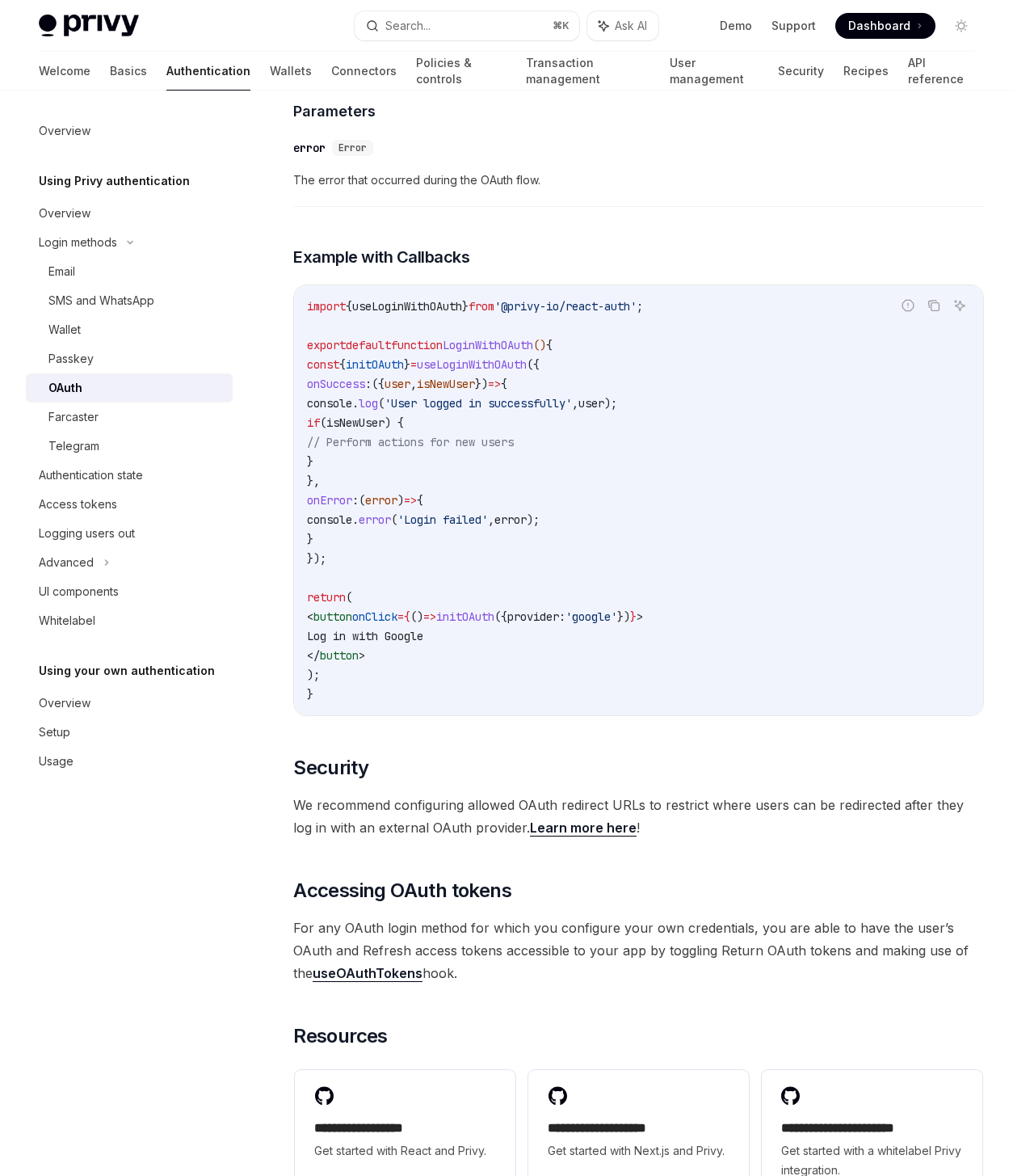
scroll to position [2906, 0]
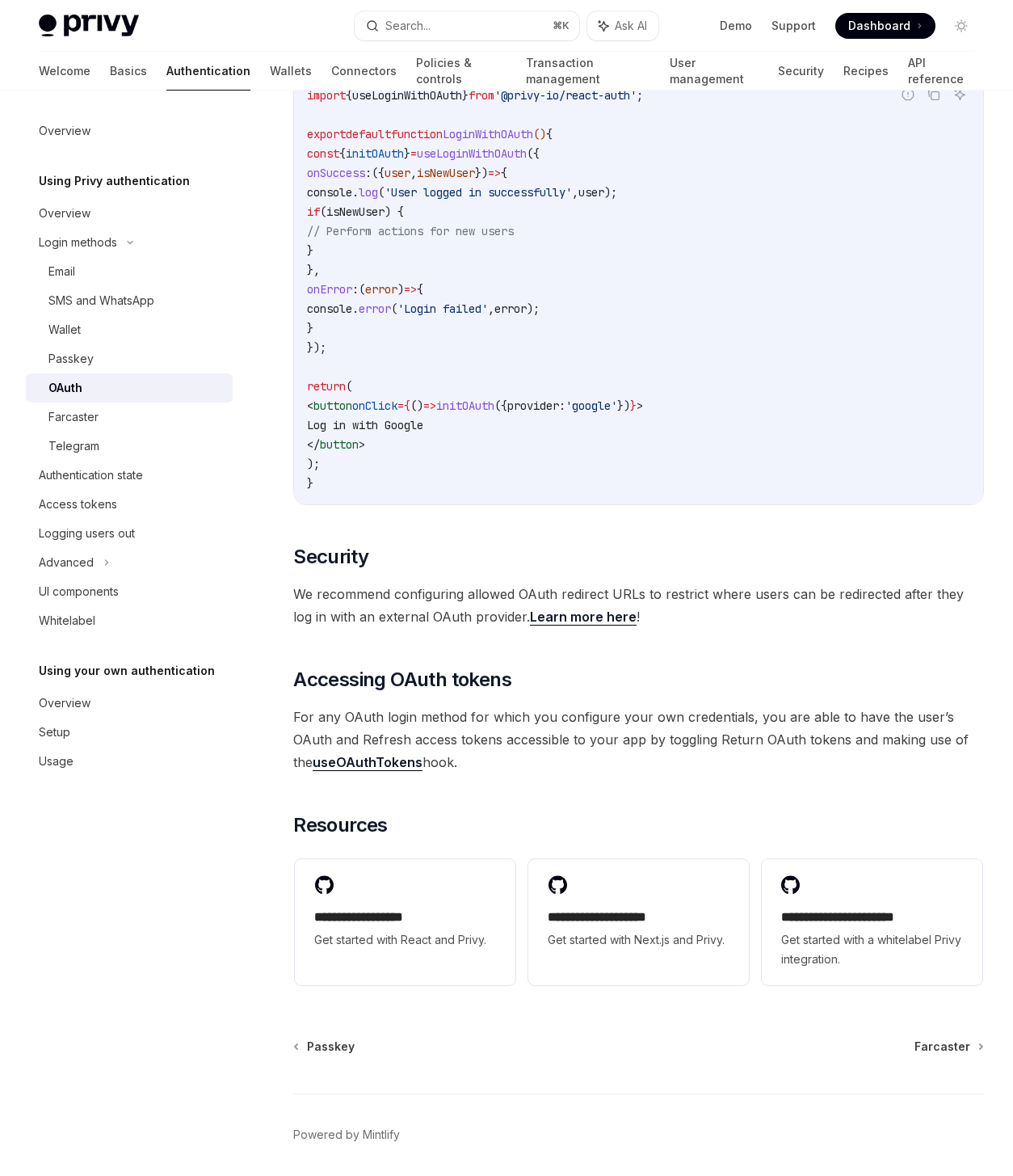
click at [351, 768] on link "useOAuthTokens" at bounding box center [367, 763] width 110 height 17
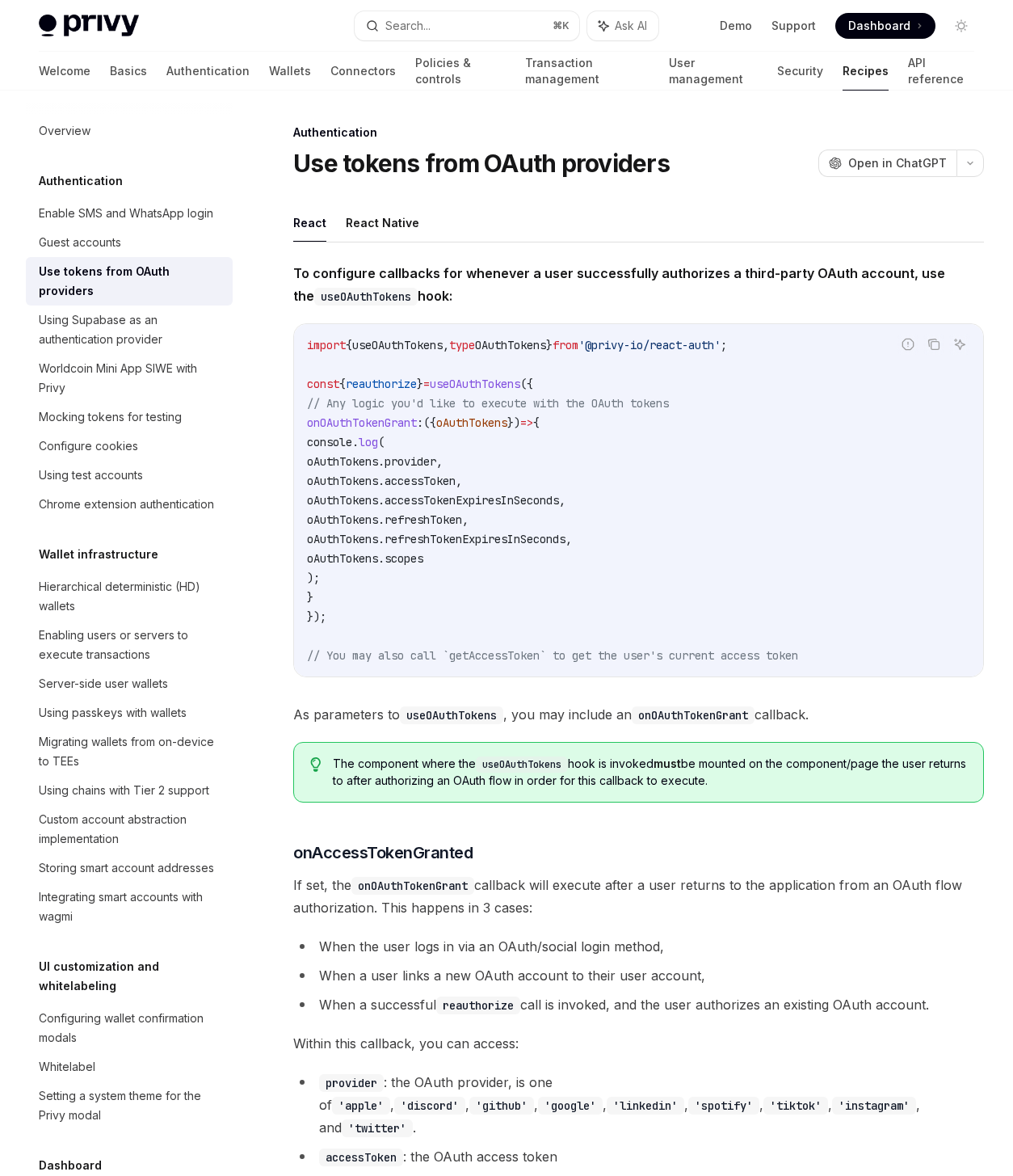
type textarea "*"
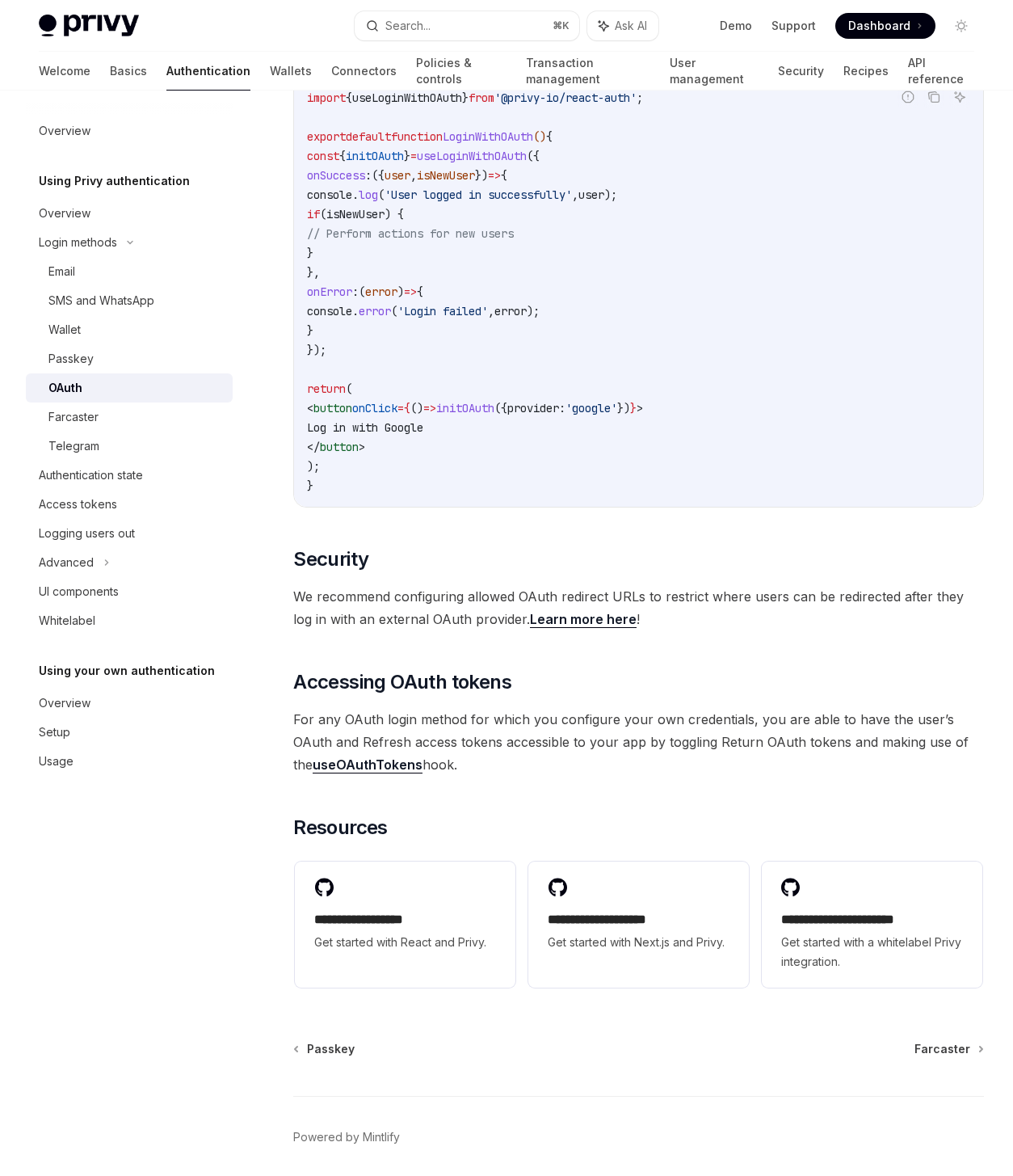
scroll to position [2906, 0]
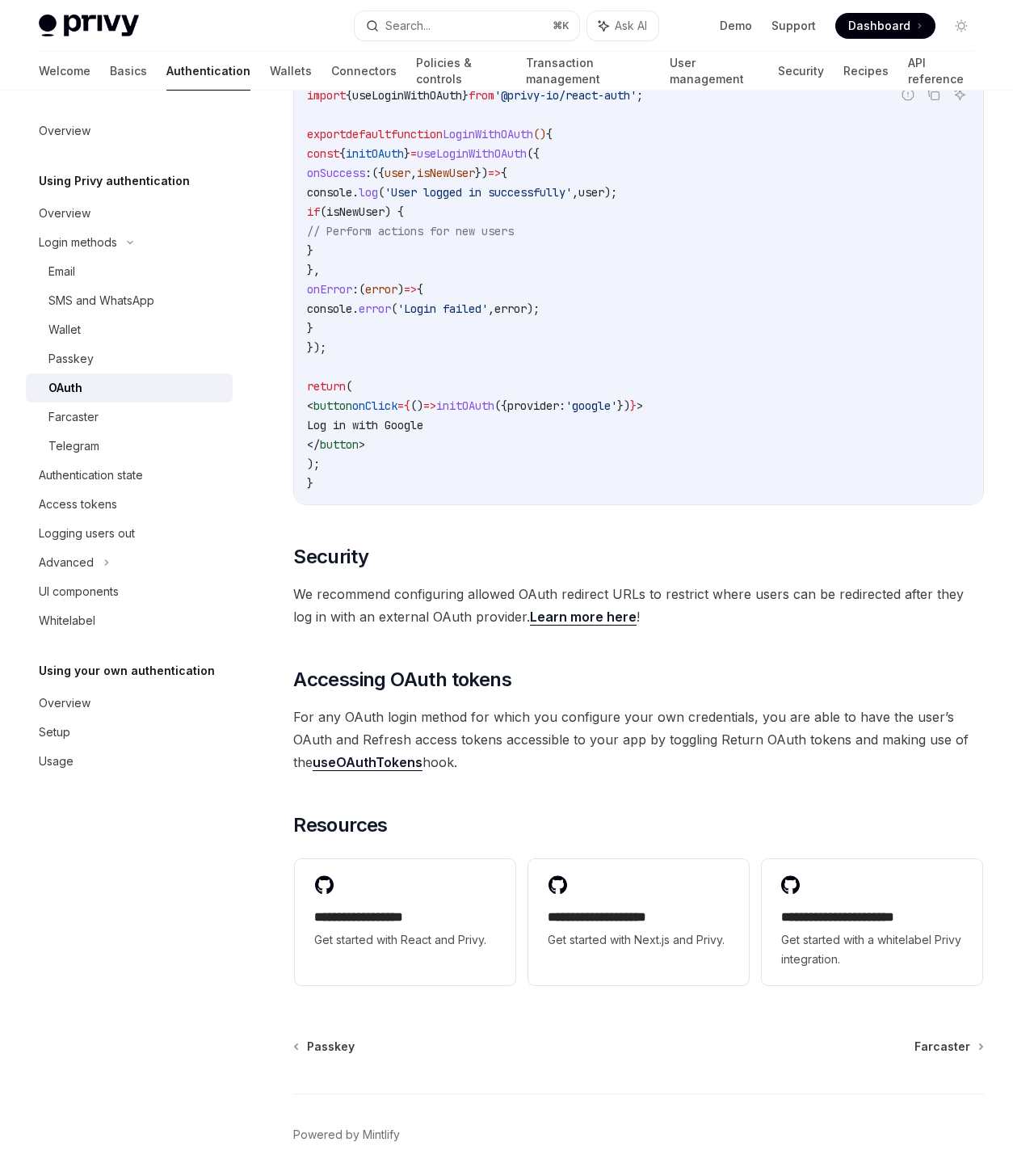
click at [576, 217] on code "import { useLoginWithOAuth } from '@privy-io/react-auth' ; export default funct…" at bounding box center [638, 288] width 663 height 407
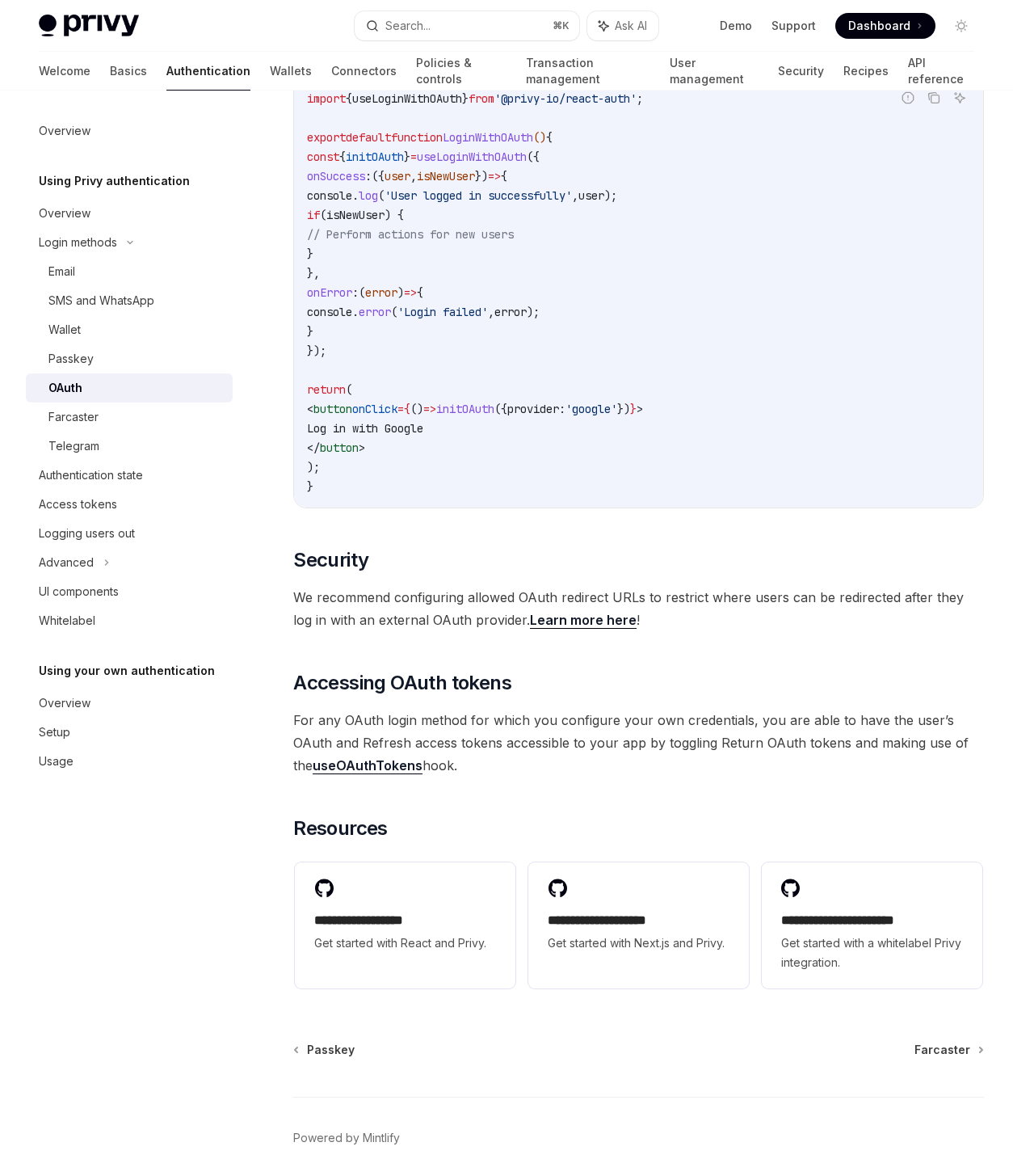
scroll to position [2903, 0]
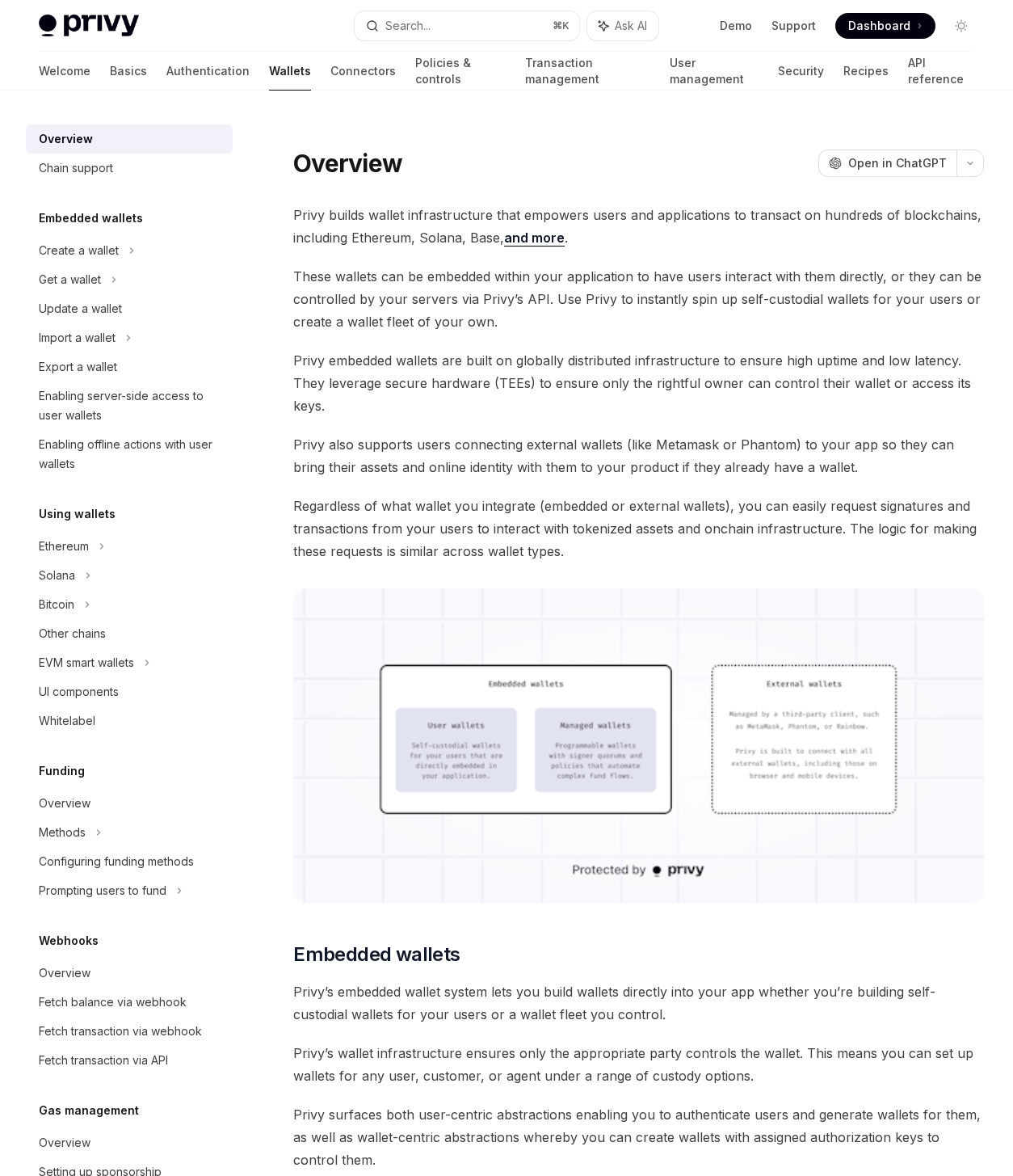
click at [33, 506] on div "Using wallets" at bounding box center [129, 514] width 207 height 19
click at [61, 542] on div "Ethereum" at bounding box center [63, 546] width 51 height 19
type textarea "*"
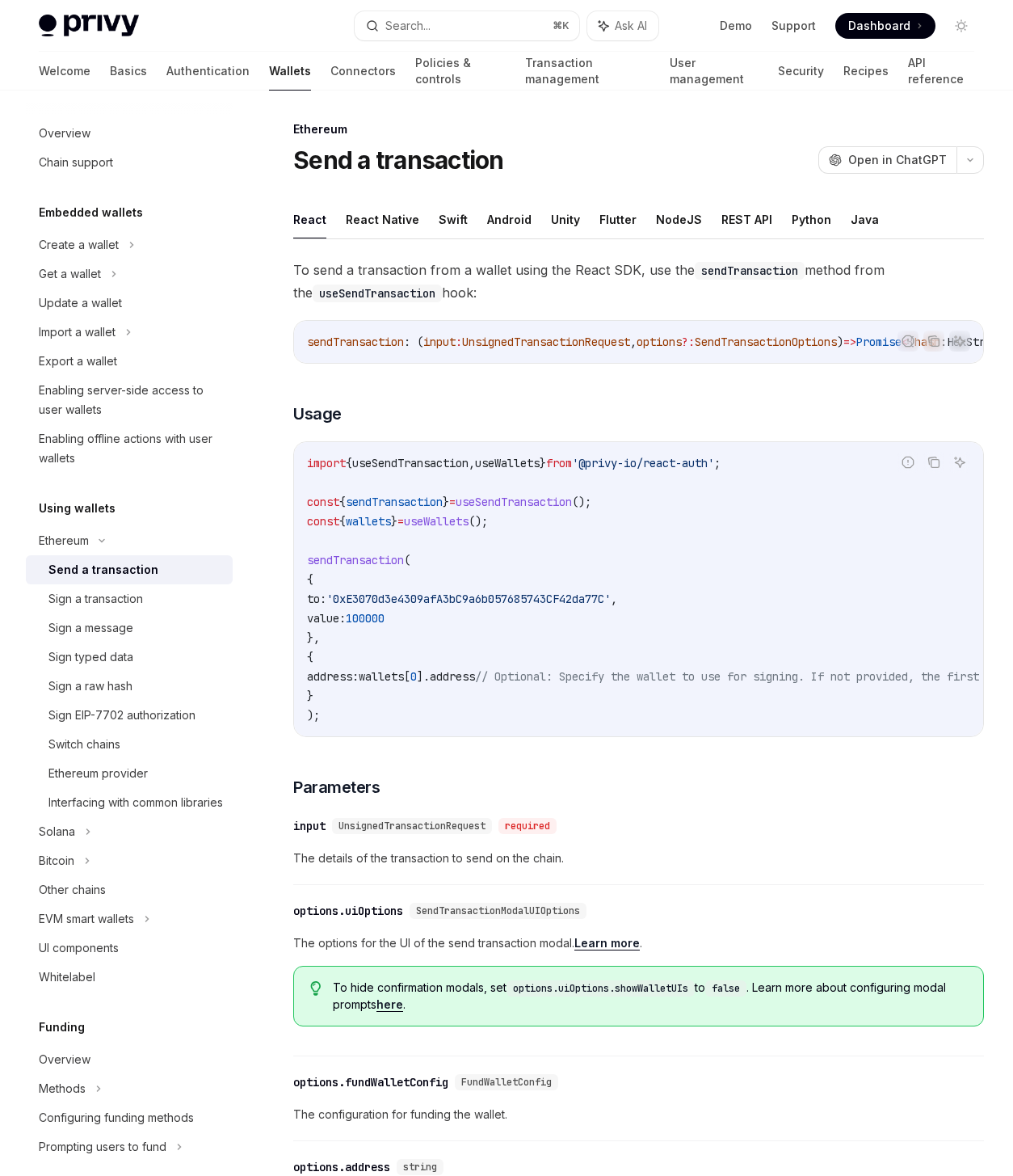
scroll to position [6, 0]
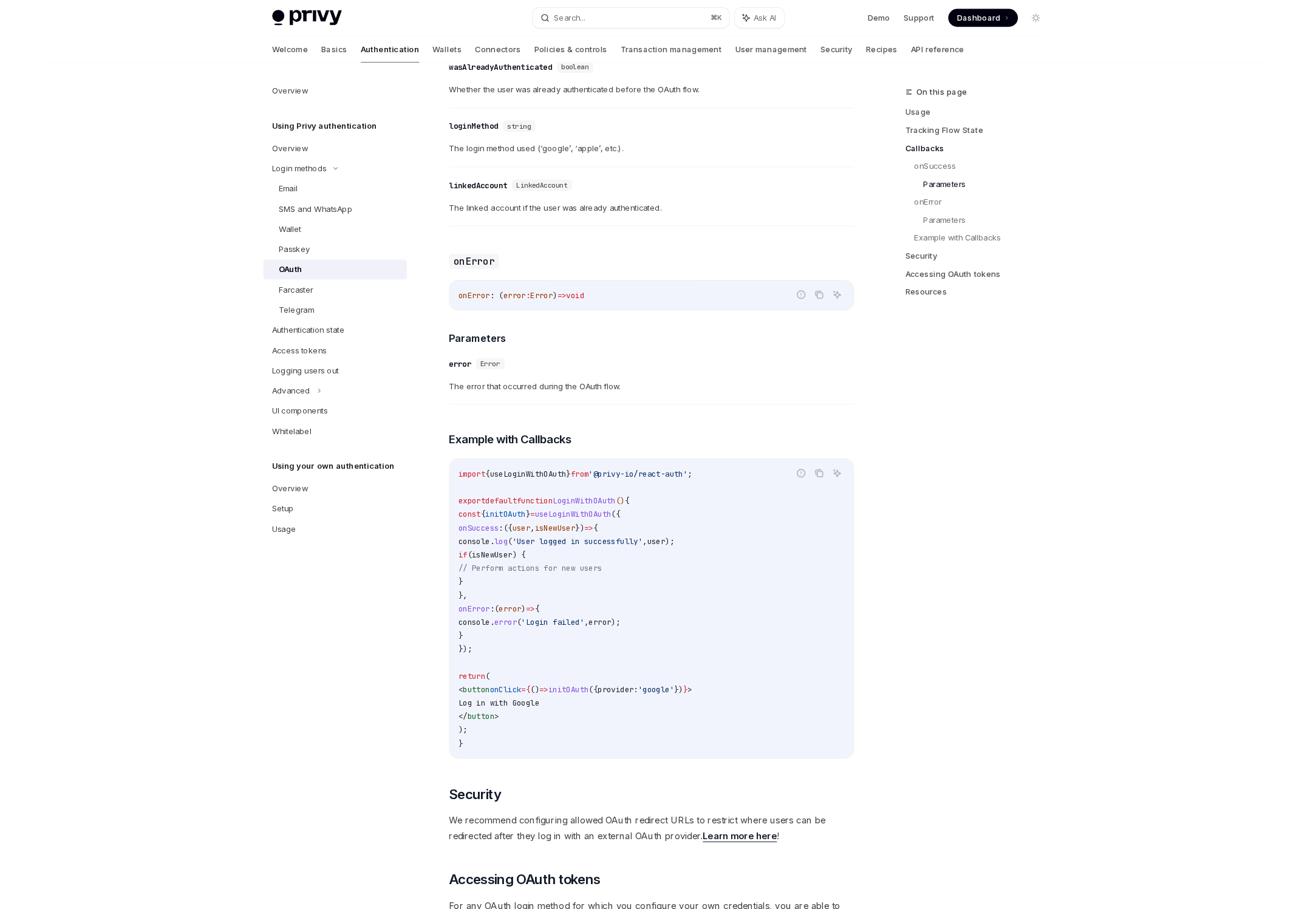
scroll to position [1835, 0]
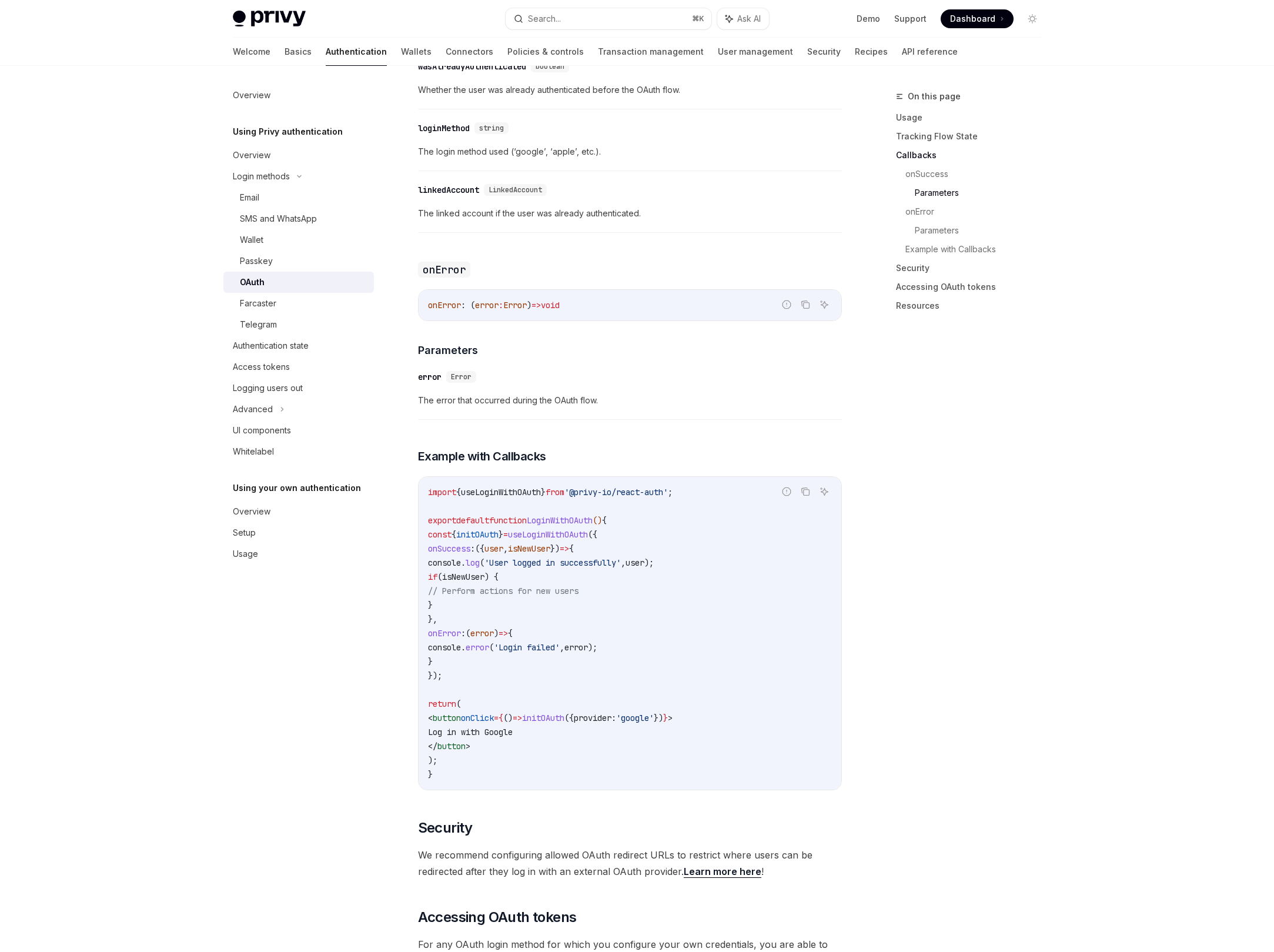
type textarea "*"
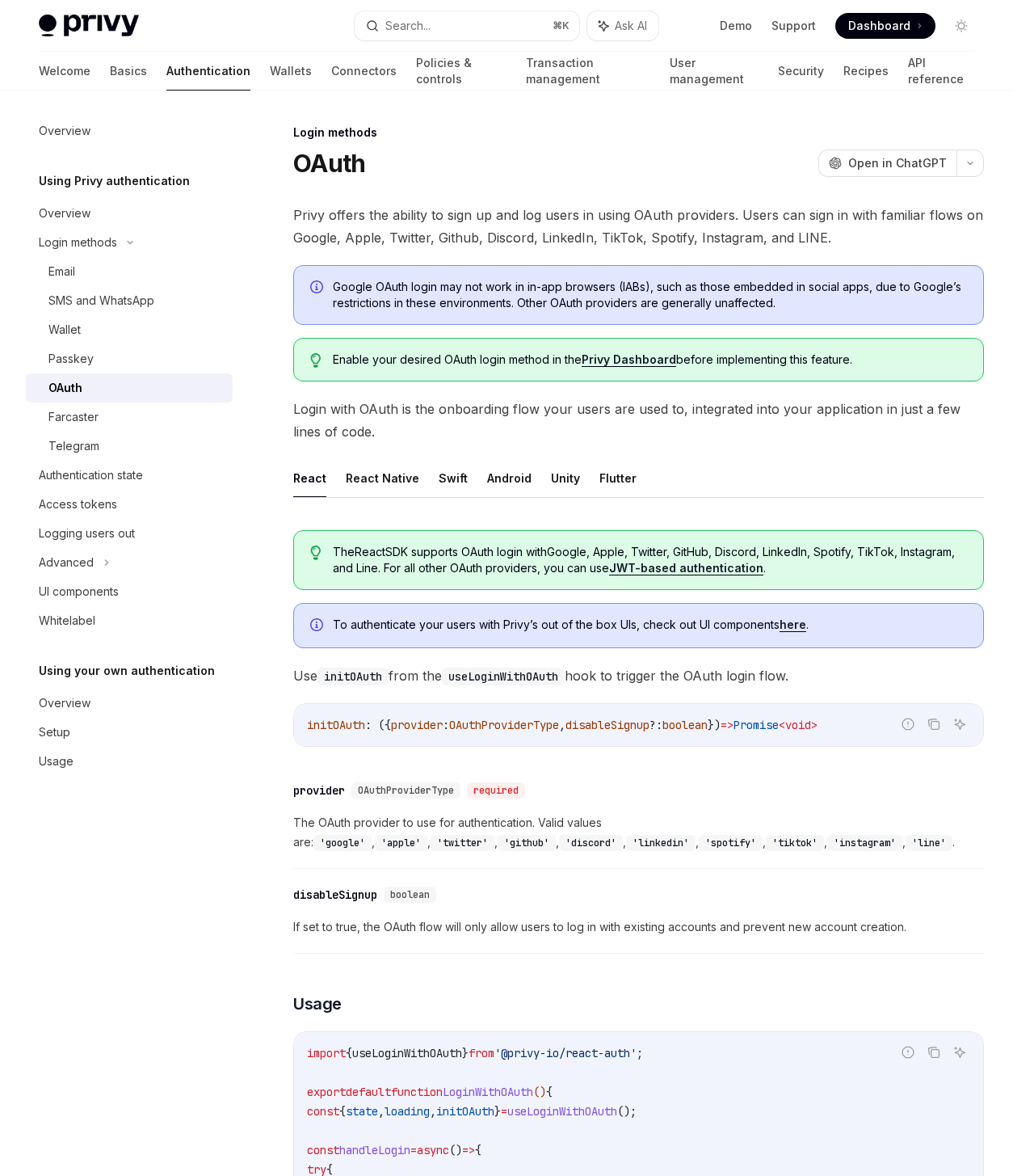
scroll to position [2903, 0]
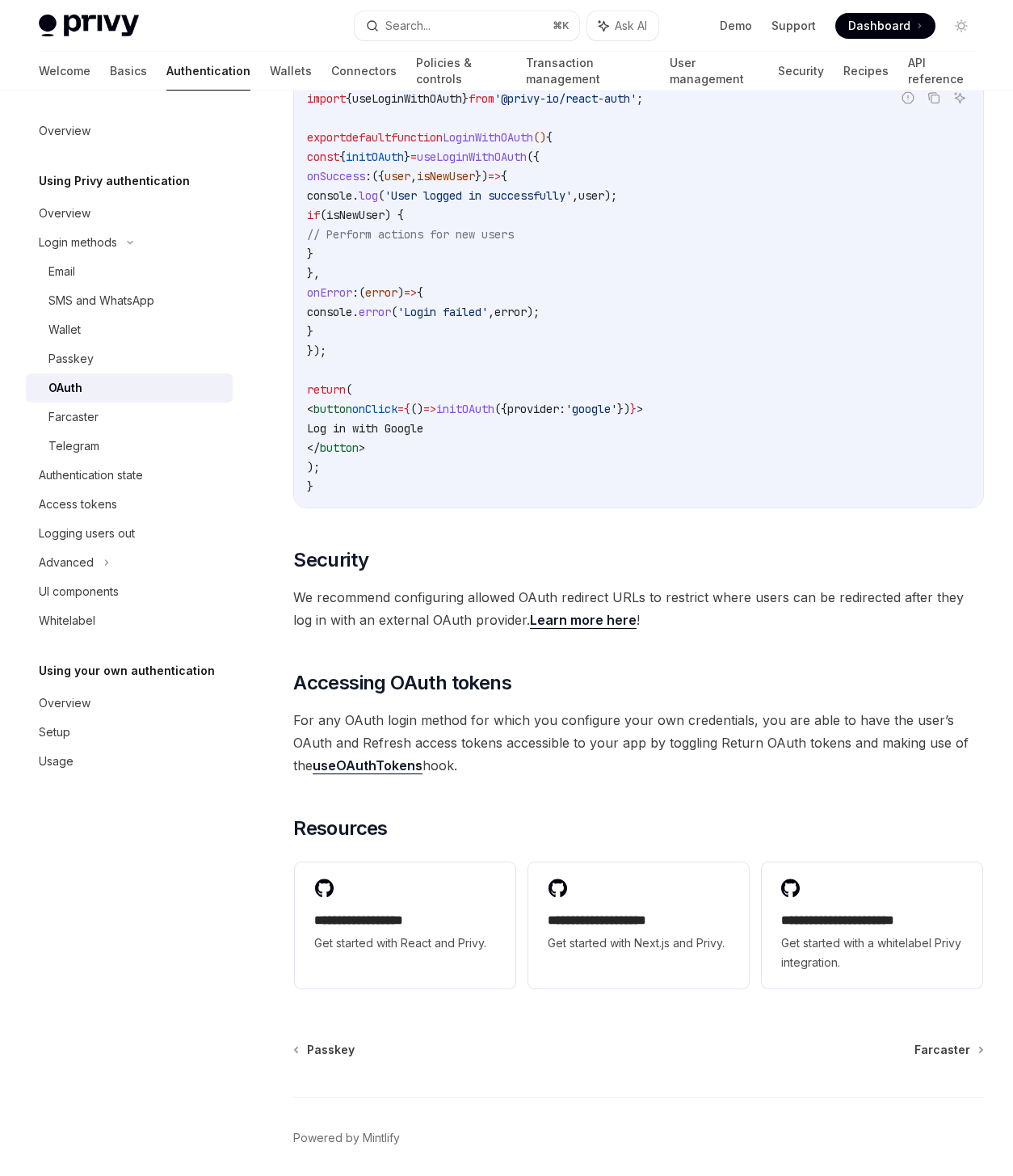
click at [372, 770] on link "useOAuthTokens" at bounding box center [367, 765] width 110 height 17
type textarea "*"
